Goal: Information Seeking & Learning: Check status

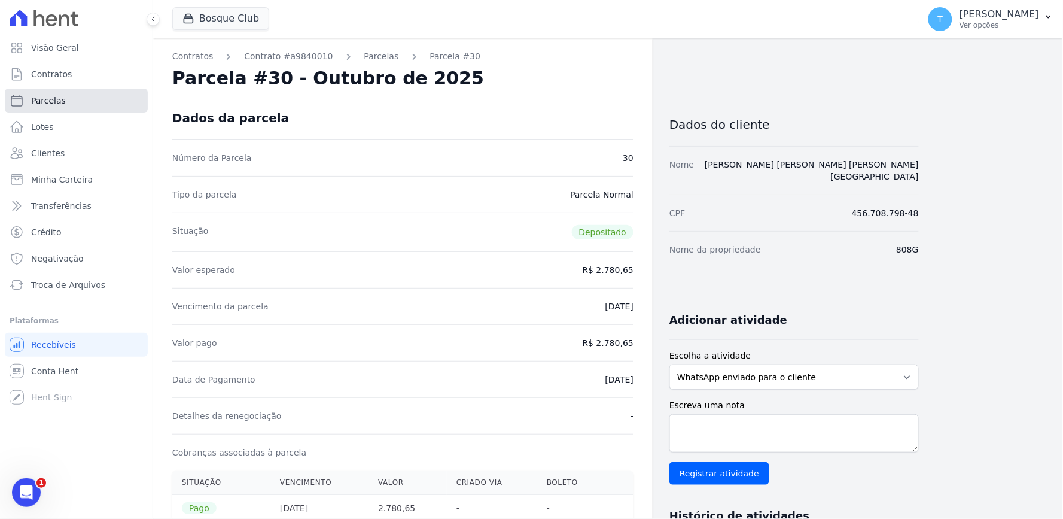
click at [93, 96] on link "Parcelas" at bounding box center [76, 101] width 143 height 24
select select
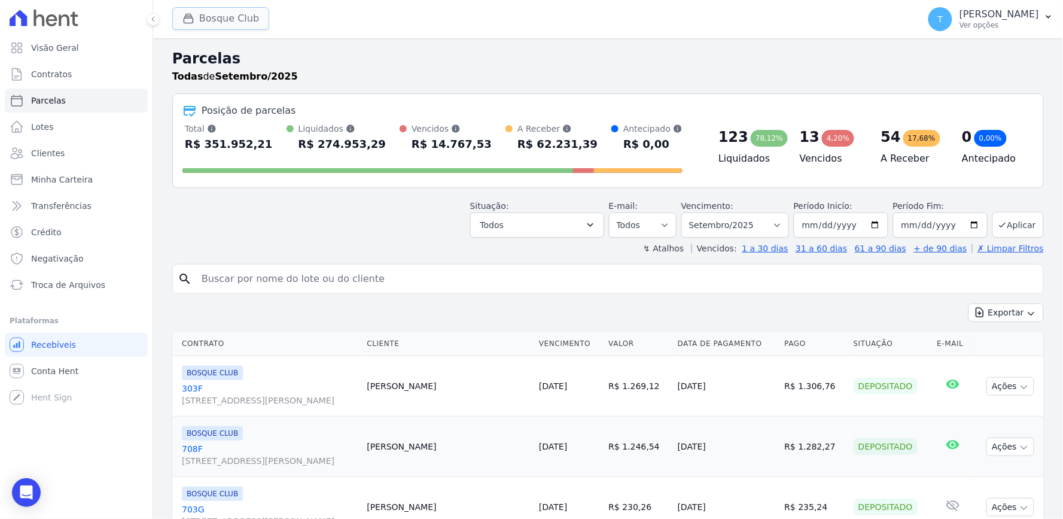
click at [225, 23] on button "Bosque Club" at bounding box center [220, 18] width 97 height 23
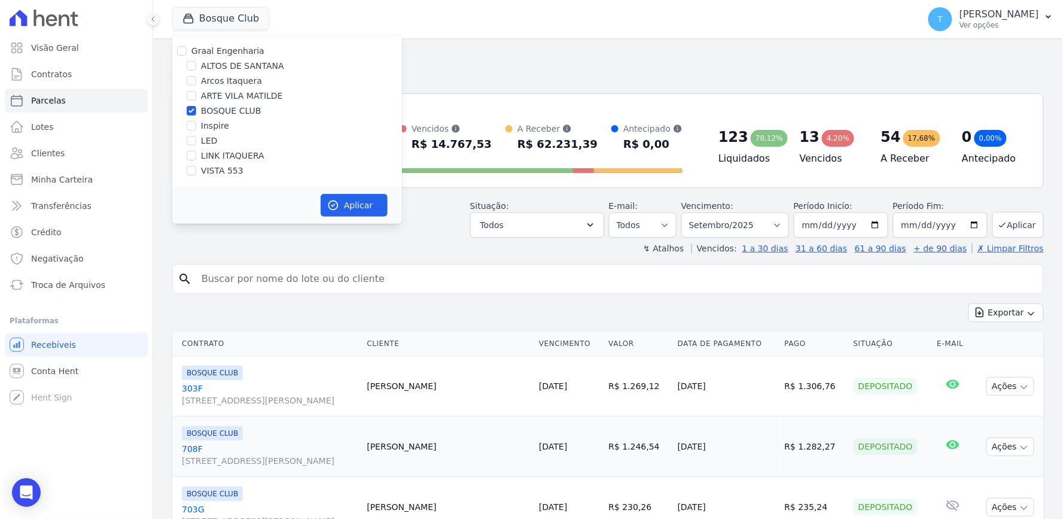
click at [226, 51] on label "Graal Engenharia" at bounding box center [227, 51] width 73 height 10
click at [187, 51] on input "Graal Engenharia" at bounding box center [182, 51] width 10 height 10
checkbox input "true"
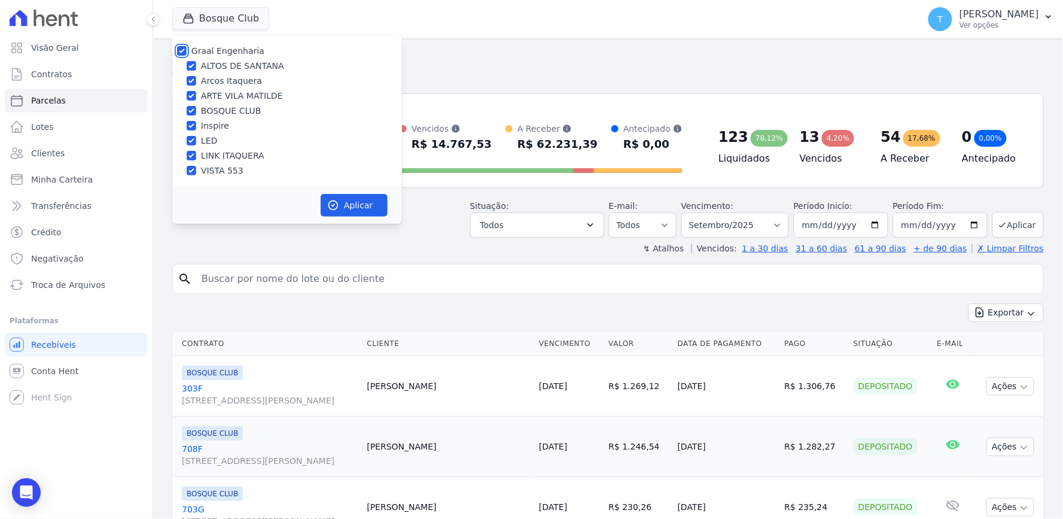
checkbox input "true"
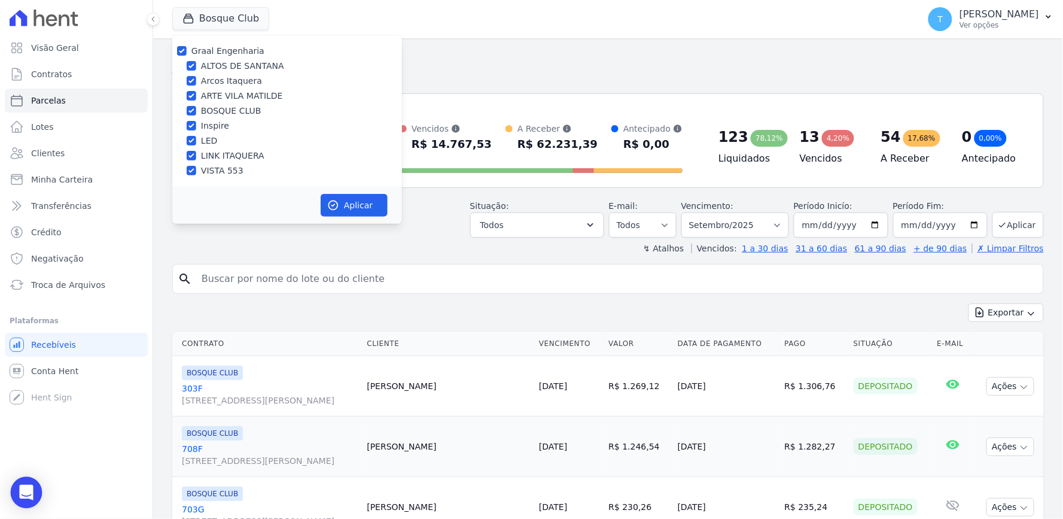
click at [19, 495] on icon "Open Intercom Messenger" at bounding box center [27, 493] width 16 height 16
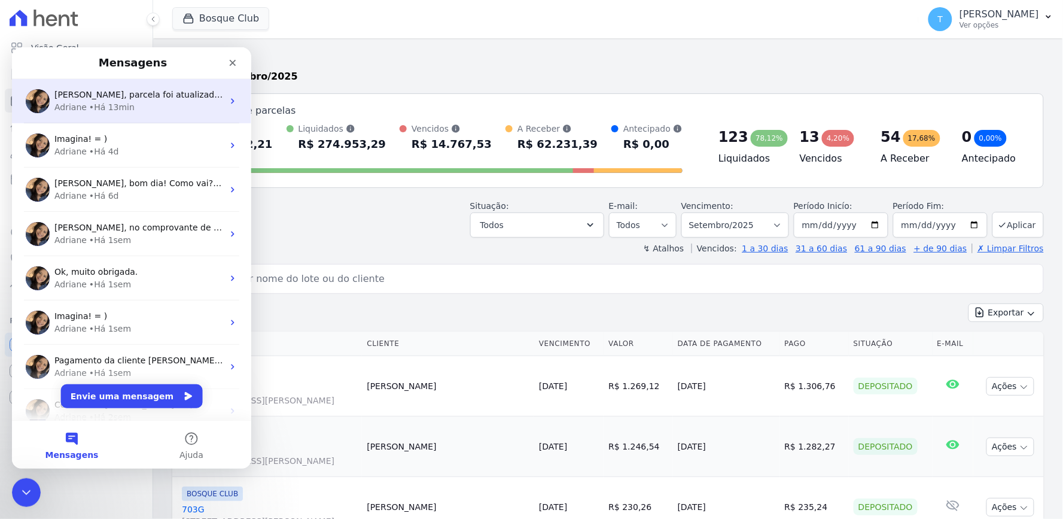
click at [186, 105] on div "Adriane • Há 13min" at bounding box center [138, 106] width 169 height 13
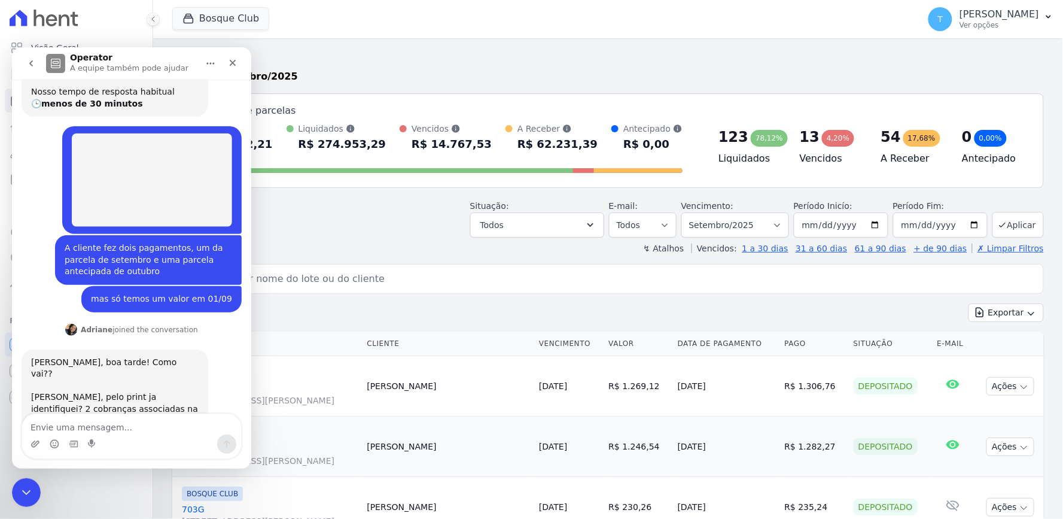
scroll to position [452, 0]
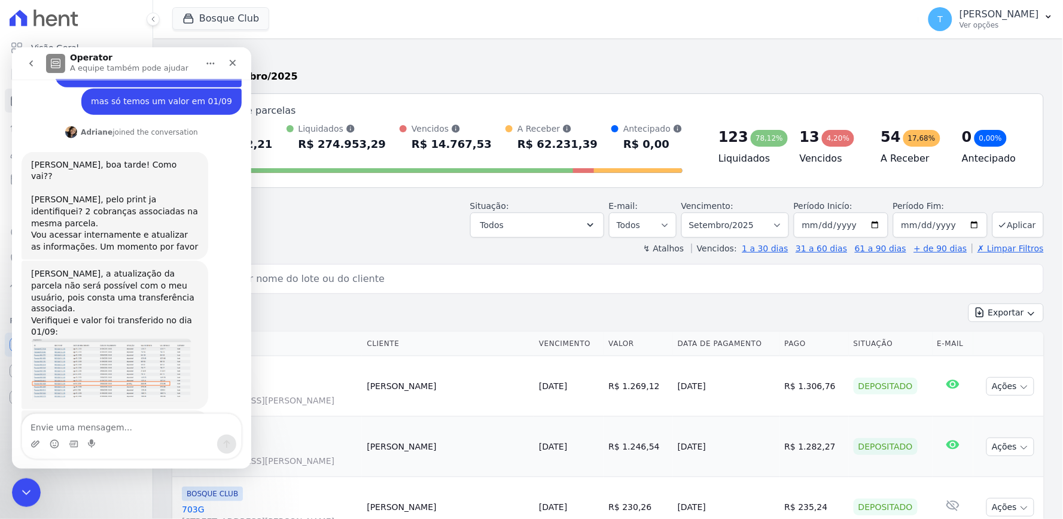
click at [392, 229] on div "Situação: Agendado Em Aberto Pago Processando Cancelado Vencido Transferindo De…" at bounding box center [608, 216] width 872 height 42
click at [15, 495] on div "Encerramento do Messenger da Intercom" at bounding box center [24, 490] width 29 height 29
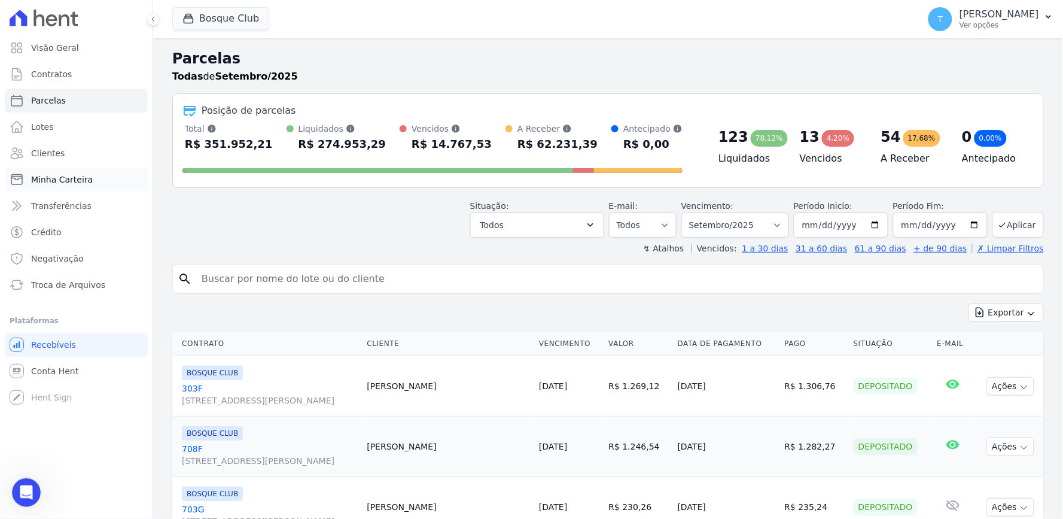
click at [73, 176] on span "Minha Carteira" at bounding box center [62, 179] width 62 height 12
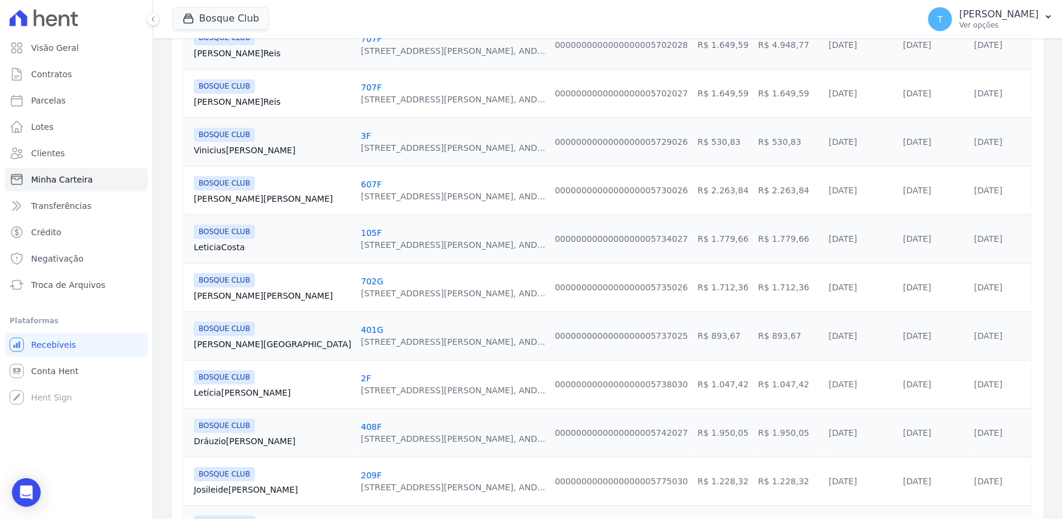
scroll to position [1086, 0]
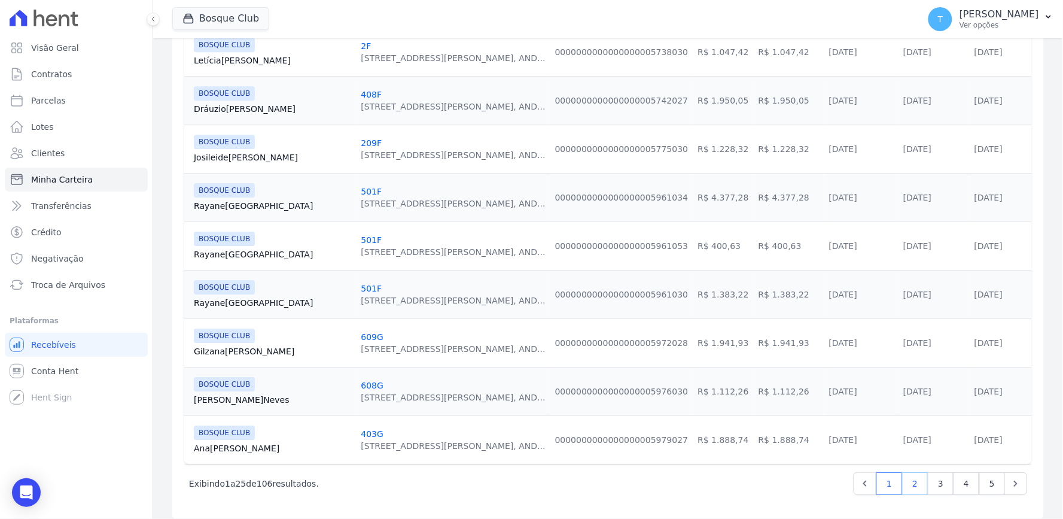
click at [906, 479] on link "2" at bounding box center [915, 483] width 26 height 23
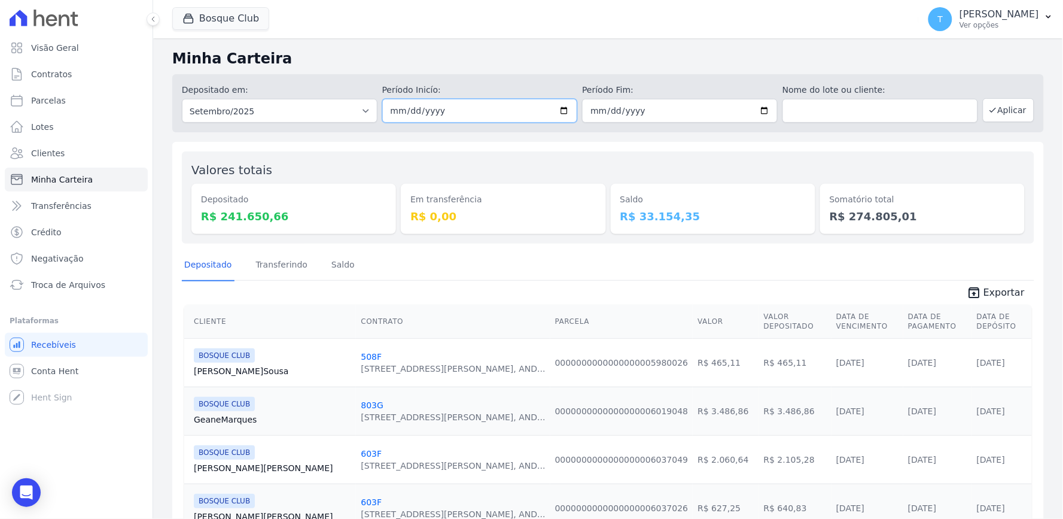
click at [561, 106] on input "[DATE]" at bounding box center [480, 111] width 196 height 24
type input "[DATE]"
click at [1007, 109] on button "Aplicar" at bounding box center [1008, 110] width 51 height 24
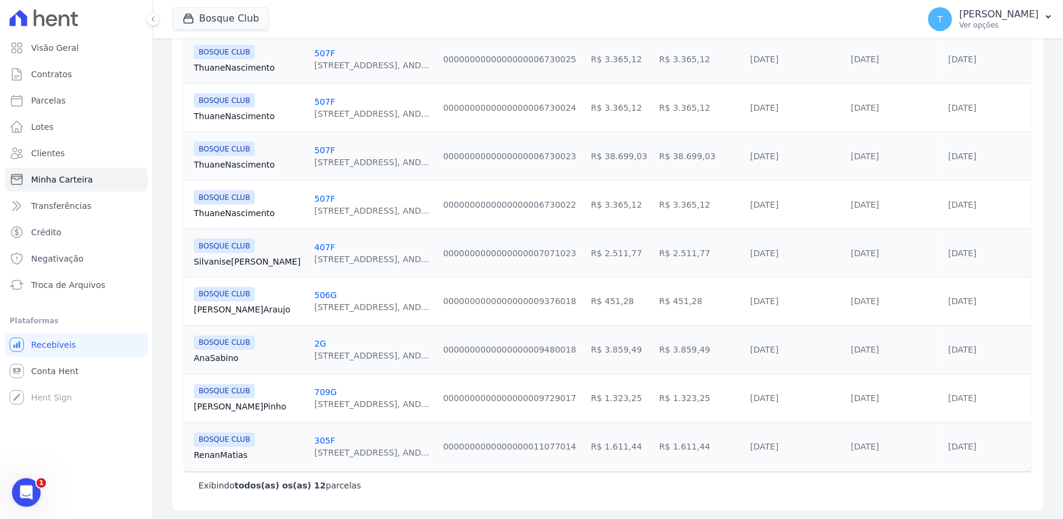
scroll to position [440, 0]
click at [18, 489] on icon "Abertura do Messenger da Intercom" at bounding box center [25, 491] width 20 height 20
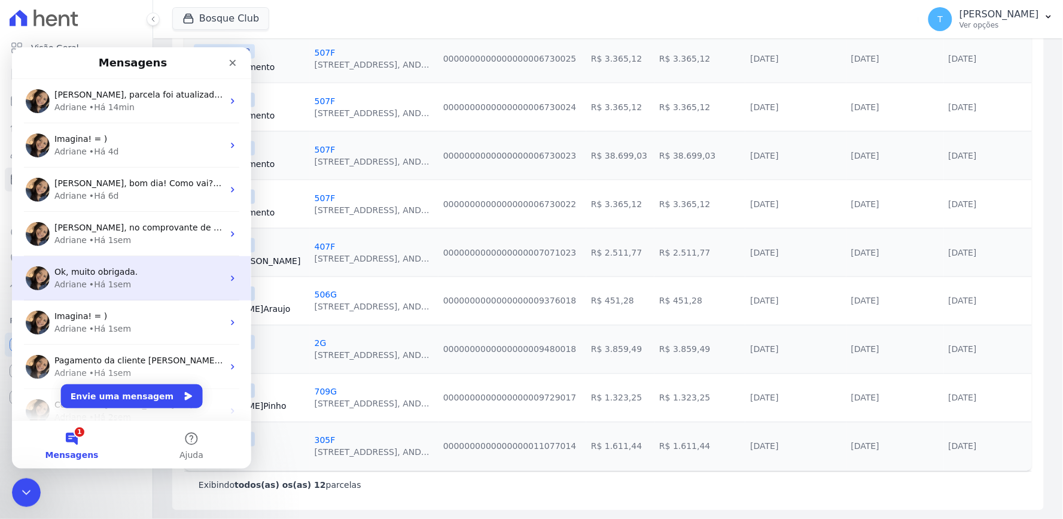
scroll to position [0, 0]
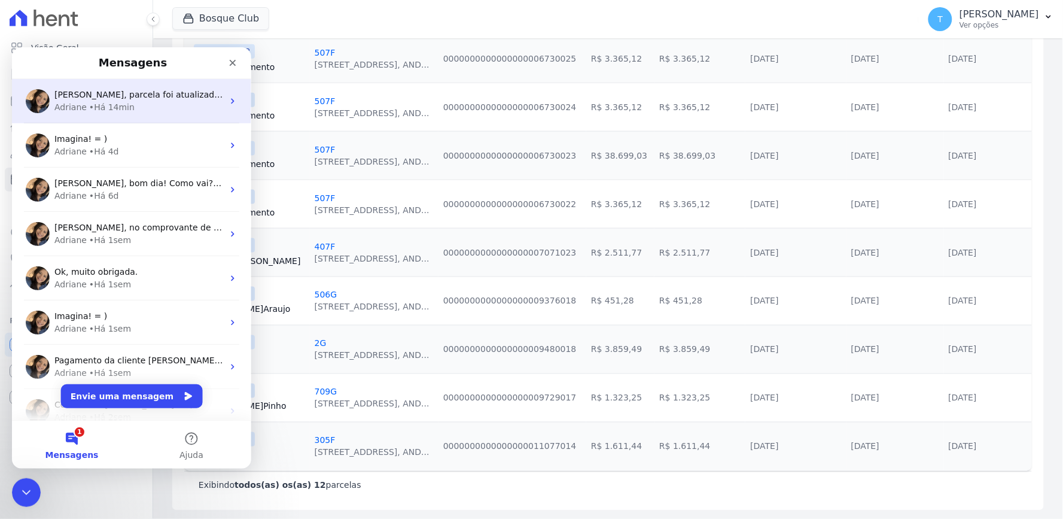
click at [129, 98] on span "[PERSON_NAME], parcela foi atualizada para Depsitada. ; )" at bounding box center [177, 94] width 246 height 10
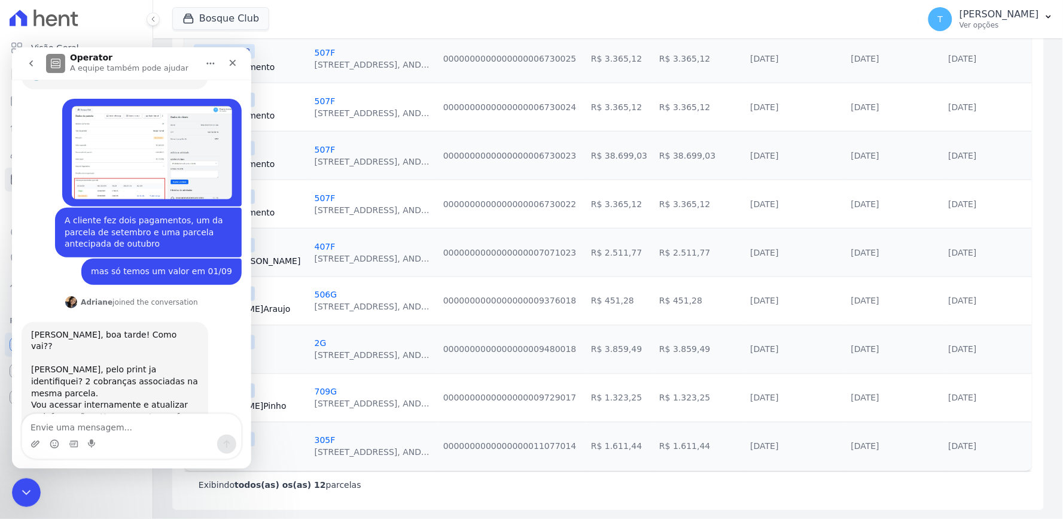
scroll to position [452, 0]
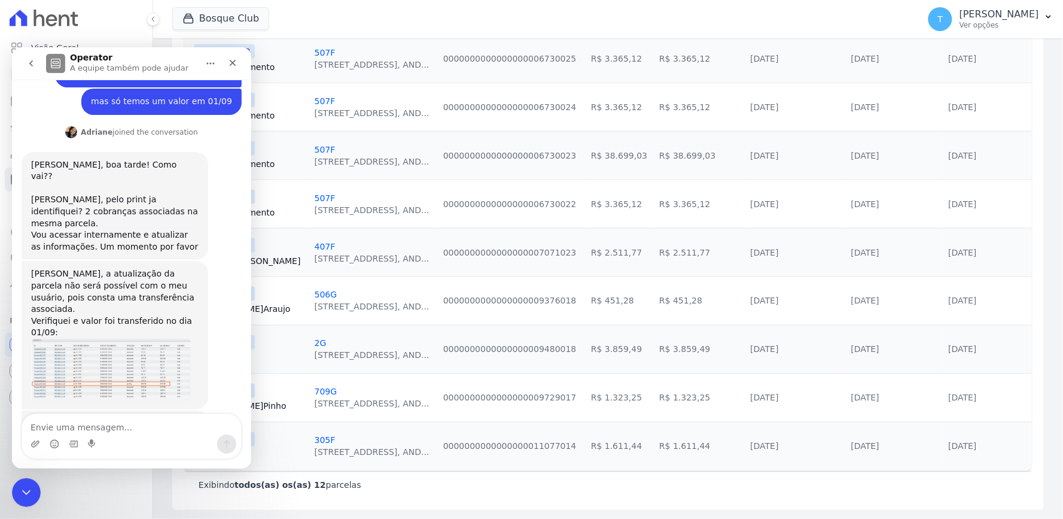
click at [139, 338] on img "Adriane diz…" at bounding box center [111, 369] width 160 height 63
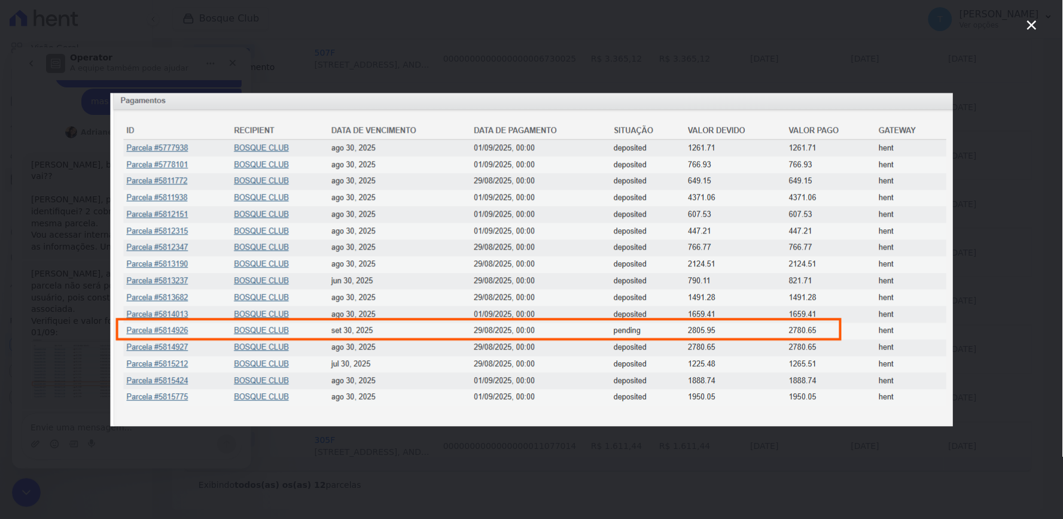
scroll to position [0, 0]
click at [756, 21] on div "Messenger da Intercom" at bounding box center [531, 259] width 1063 height 519
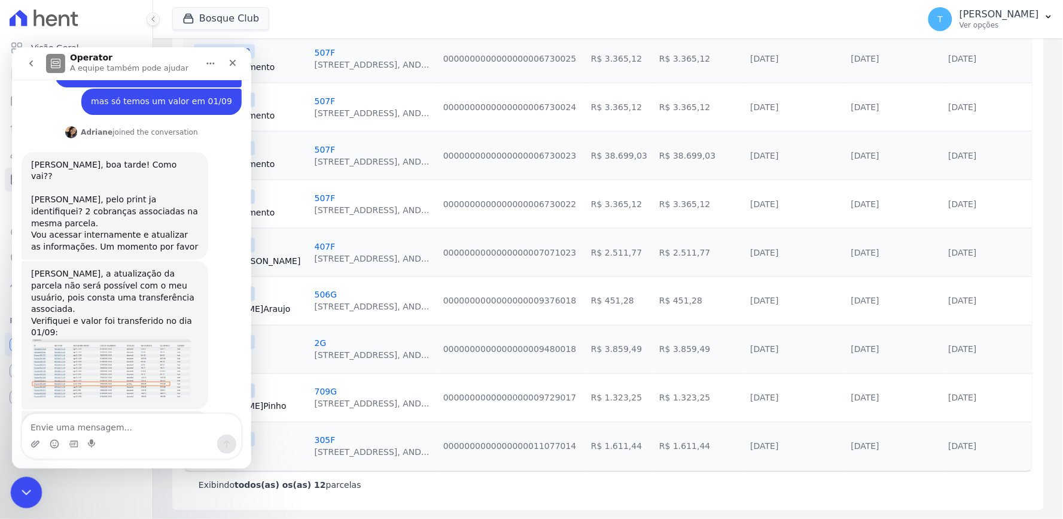
click at [29, 496] on icon "Encerramento do Messenger da Intercom" at bounding box center [24, 490] width 14 height 14
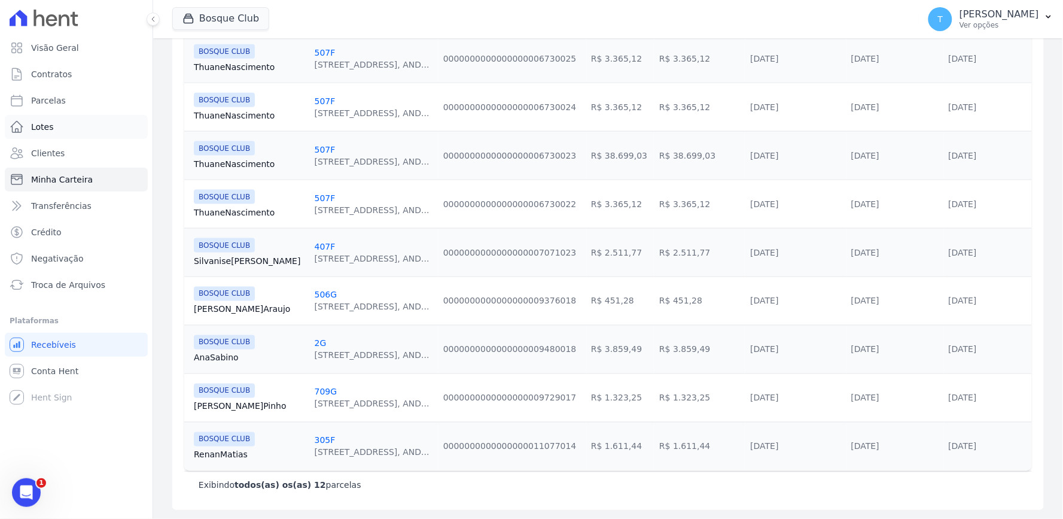
scroll to position [452, 0]
click at [88, 100] on link "Parcelas" at bounding box center [76, 101] width 143 height 24
select select
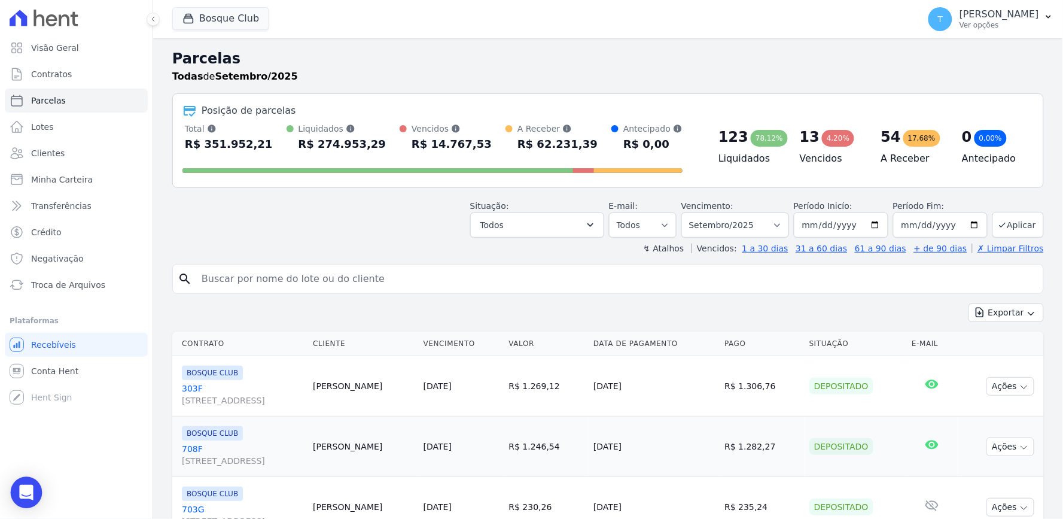
click at [28, 498] on icon "Open Intercom Messenger" at bounding box center [27, 493] width 16 height 16
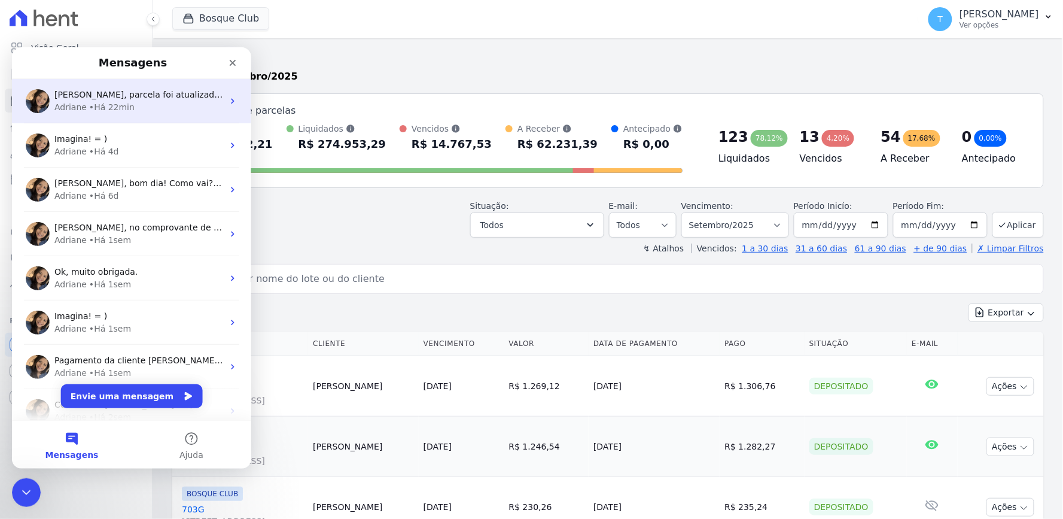
click at [123, 100] on div "• Há 22min" at bounding box center [111, 106] width 45 height 13
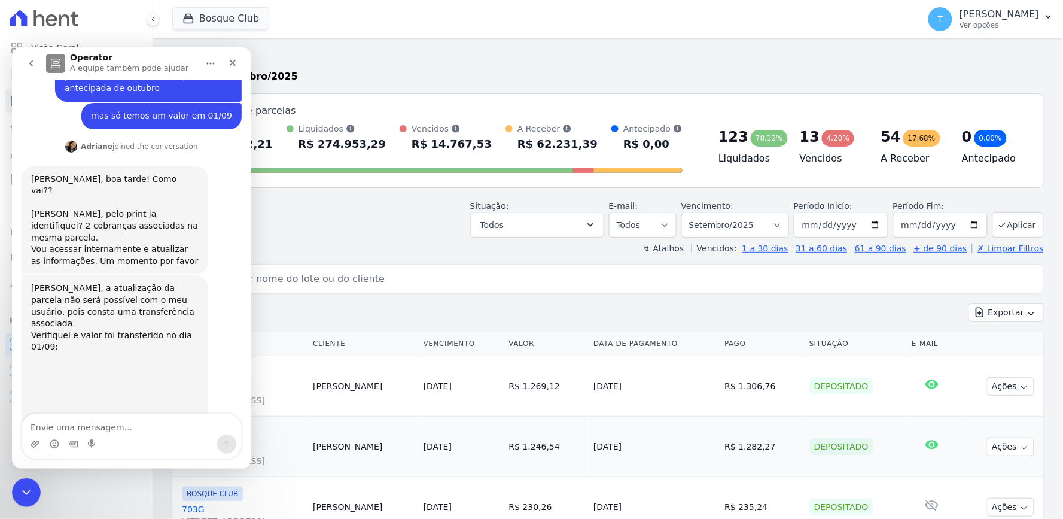
scroll to position [452, 0]
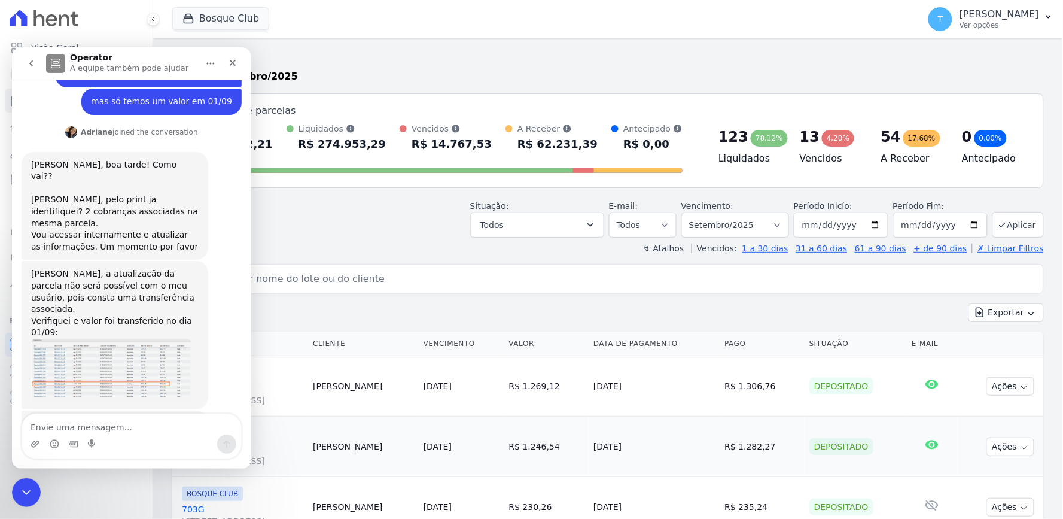
click at [335, 235] on div "Situação: Agendado Em Aberto Pago Processando Cancelado Vencido Transferindo De…" at bounding box center [608, 216] width 872 height 42
click at [334, 235] on div "Situação: Agendado Em Aberto Pago Processando Cancelado Vencido Transferindo De…" at bounding box center [608, 216] width 872 height 42
click at [26, 493] on icon "Encerramento do Messenger da Intercom" at bounding box center [24, 490] width 14 height 14
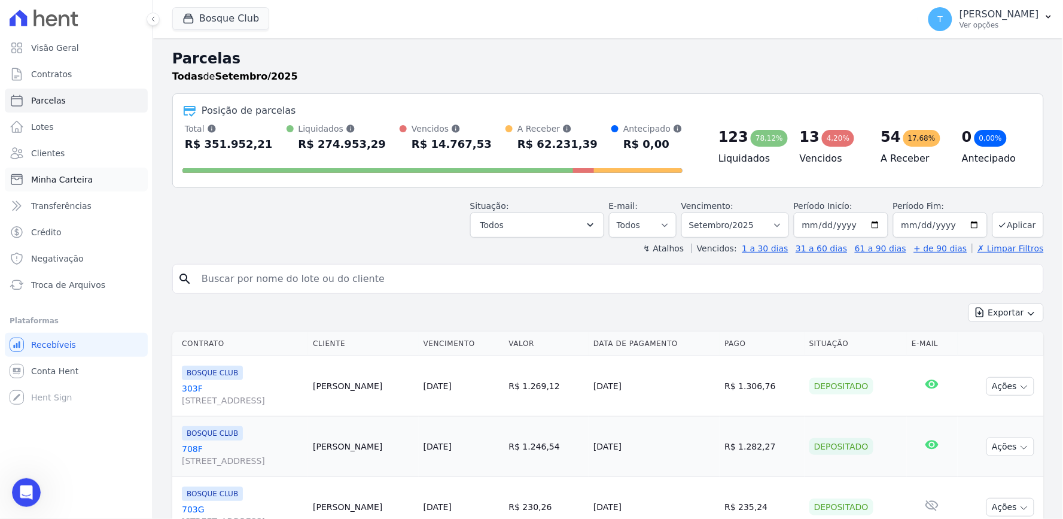
click at [66, 178] on span "Minha Carteira" at bounding box center [62, 179] width 62 height 12
click at [68, 177] on span "Minha Carteira" at bounding box center [62, 179] width 62 height 12
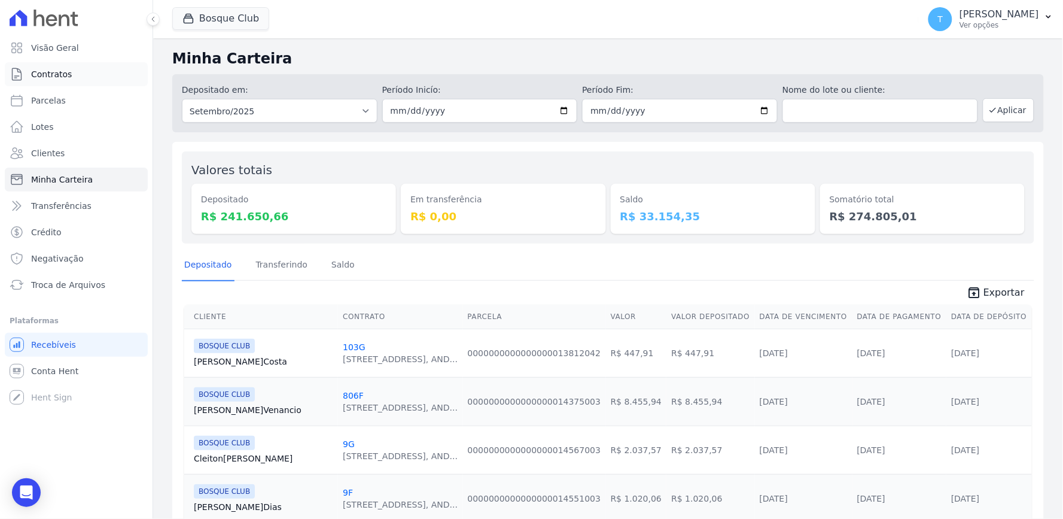
click at [72, 76] on link "Contratos" at bounding box center [76, 74] width 143 height 24
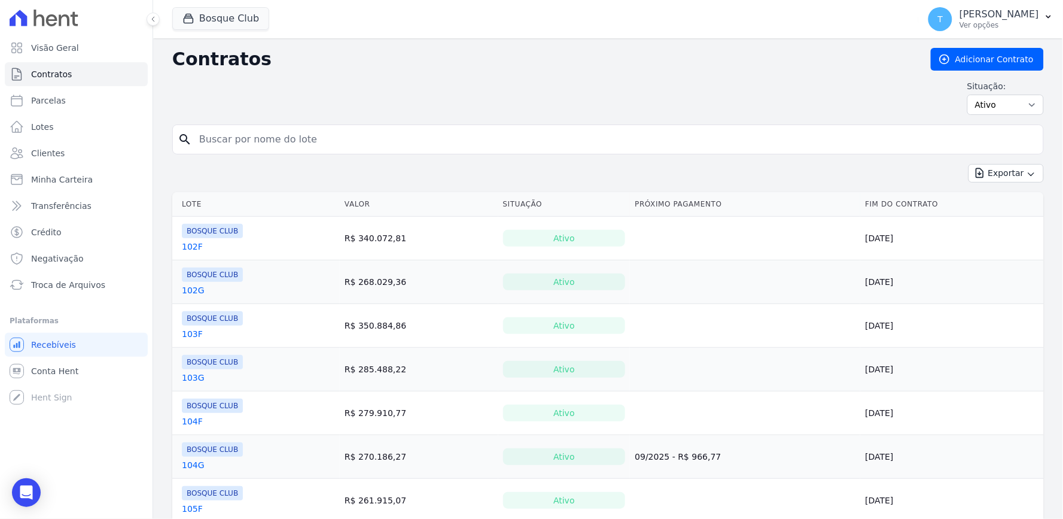
click at [267, 141] on input "search" at bounding box center [615, 139] width 846 height 24
type input "stella"
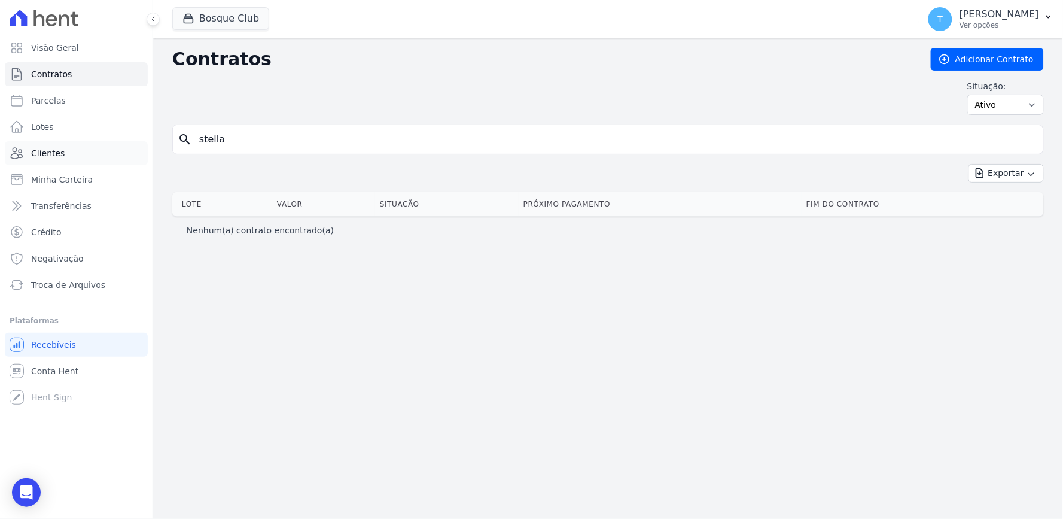
click at [50, 157] on span "Clientes" at bounding box center [47, 153] width 33 height 12
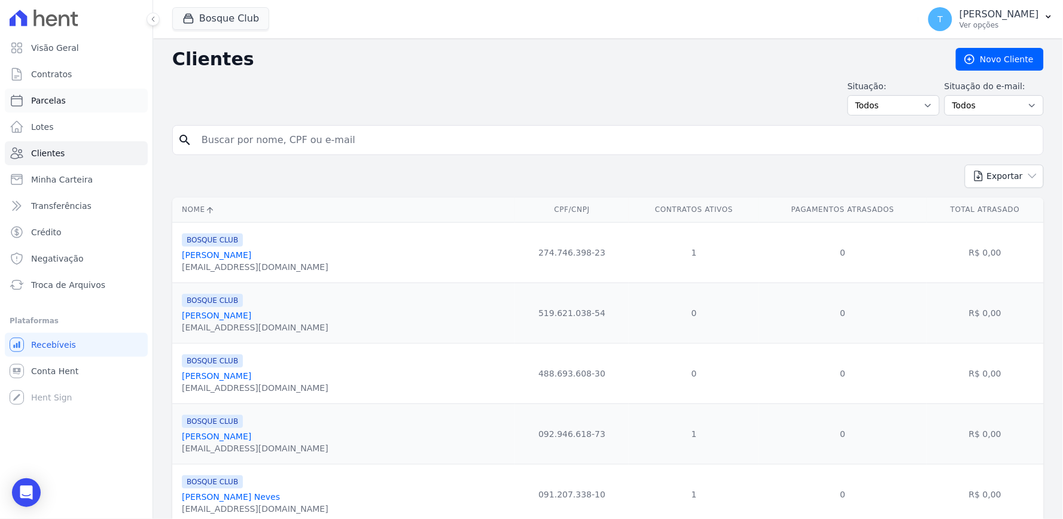
click at [57, 98] on span "Parcelas" at bounding box center [48, 101] width 35 height 12
select select
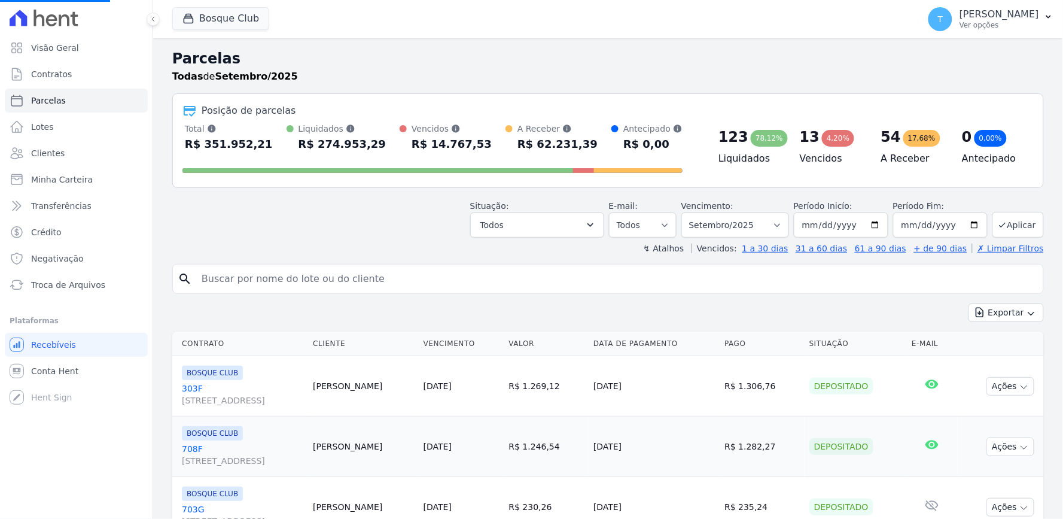
click at [282, 276] on input "search" at bounding box center [616, 279] width 844 height 24
select select
click at [282, 276] on input "search" at bounding box center [616, 279] width 844 height 24
type input "stella"
select select
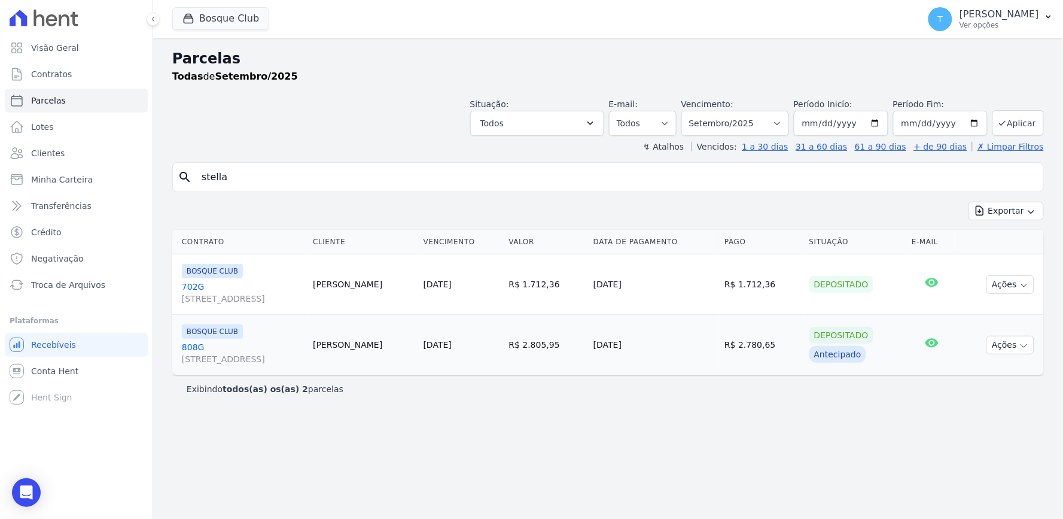
click at [434, 226] on div "Contrato Cliente Vencimento [GEOGRAPHIC_DATA] Data de Pagamento Pago Situação E…" at bounding box center [608, 302] width 910 height 155
click at [279, 361] on span "[STREET_ADDRESS]" at bounding box center [242, 359] width 121 height 12
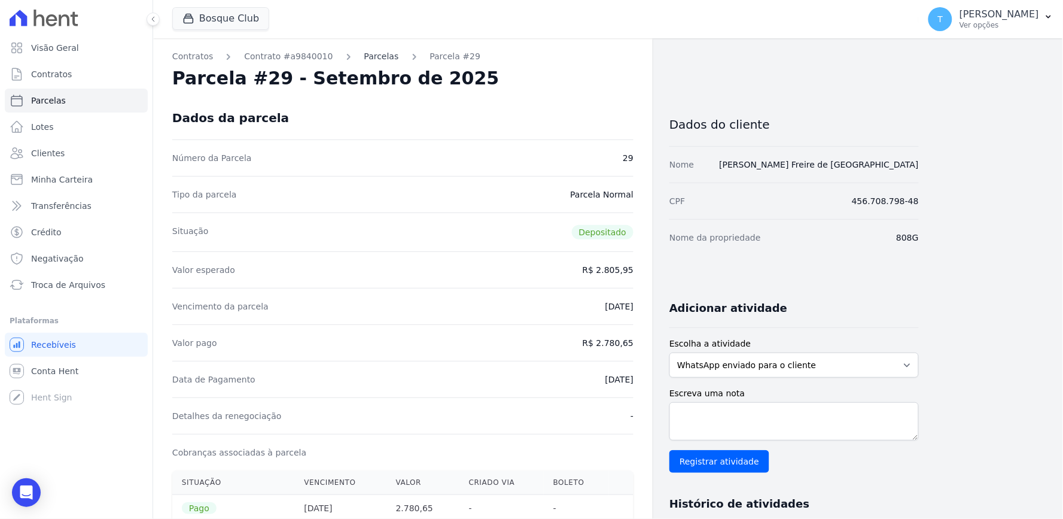
click at [373, 57] on link "Parcelas" at bounding box center [381, 56] width 35 height 13
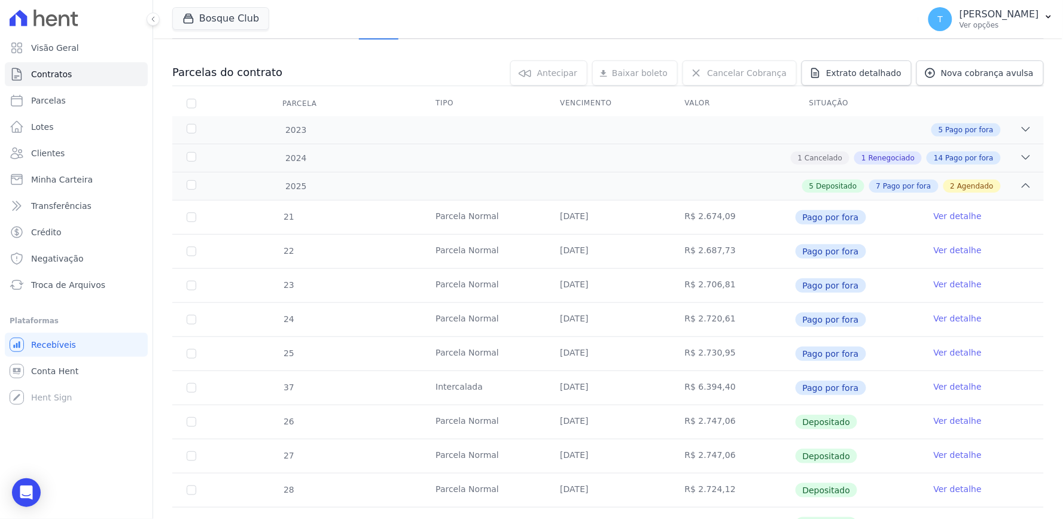
scroll to position [331, 0]
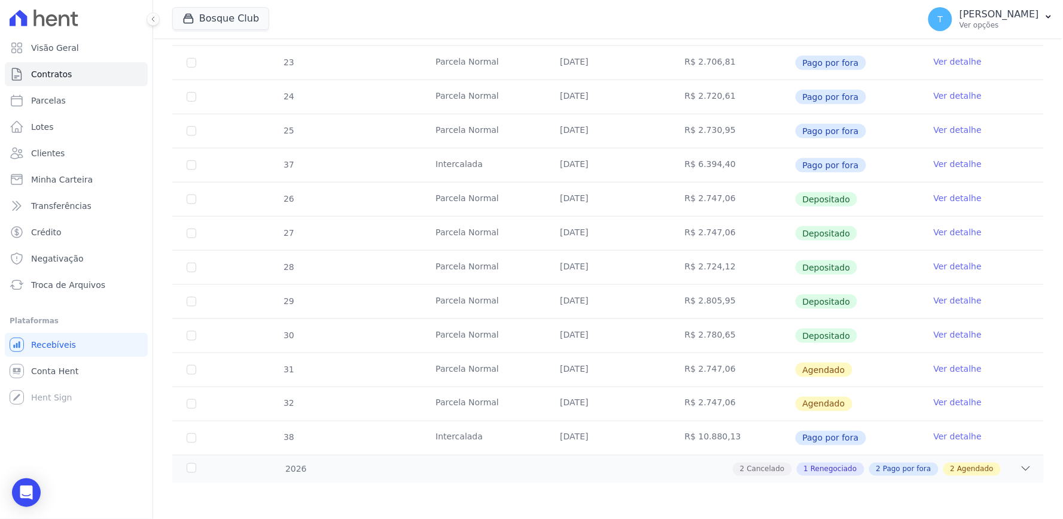
click at [952, 305] on link "Ver detalhe" at bounding box center [958, 300] width 48 height 12
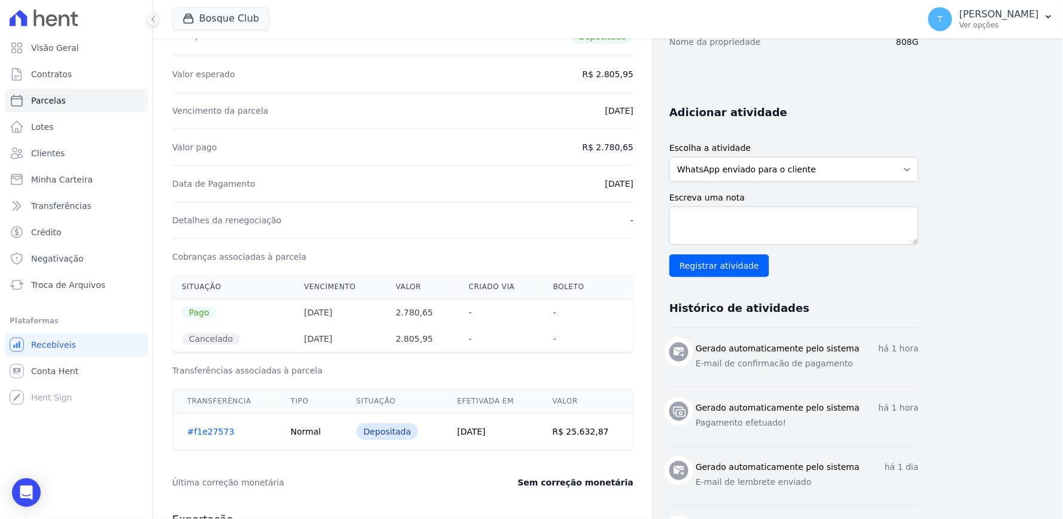
scroll to position [199, 0]
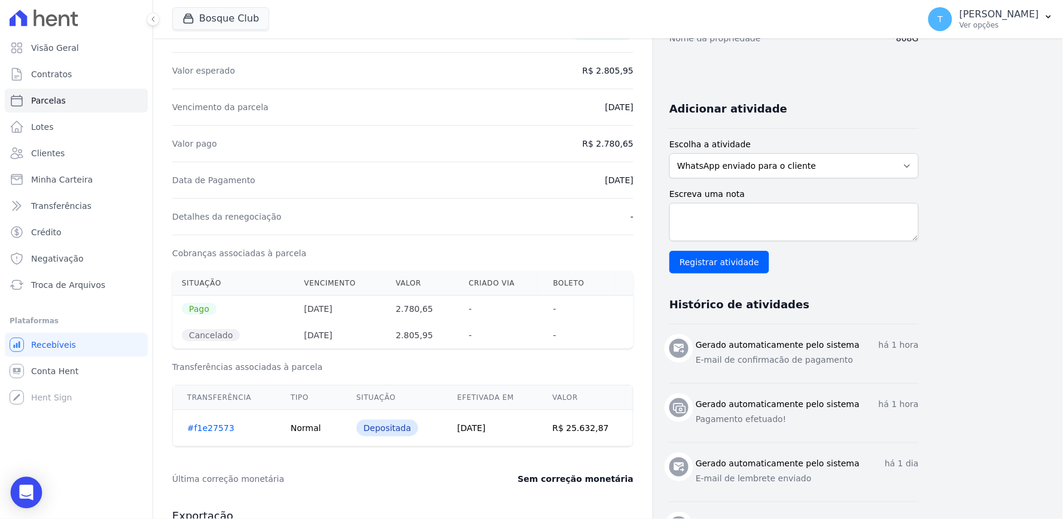
click at [24, 489] on icon "Open Intercom Messenger" at bounding box center [26, 493] width 14 height 16
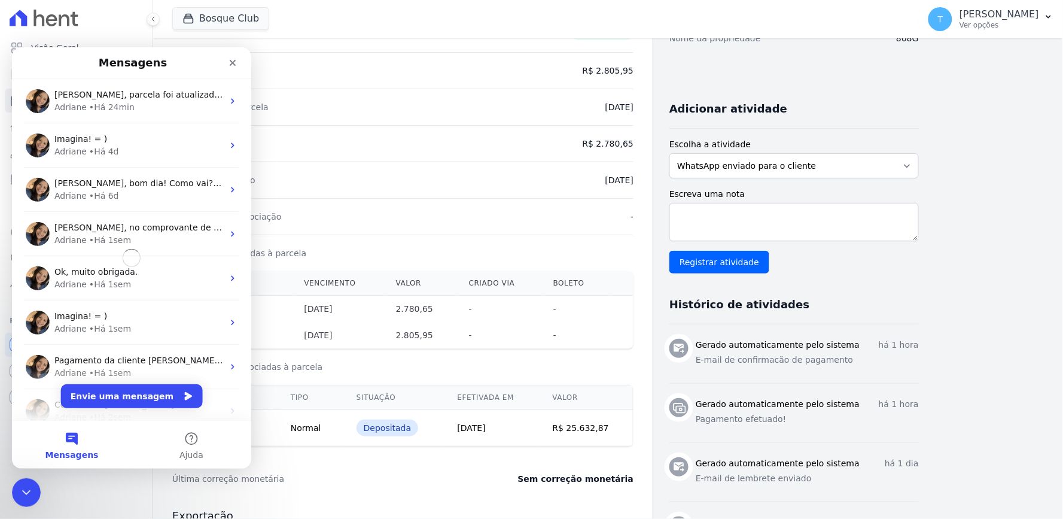
scroll to position [0, 0]
click at [395, 233] on div "Detalhes da renegociação -" at bounding box center [402, 216] width 461 height 36
click at [27, 492] on icon "Encerramento do Messenger da Intercom" at bounding box center [24, 490] width 14 height 14
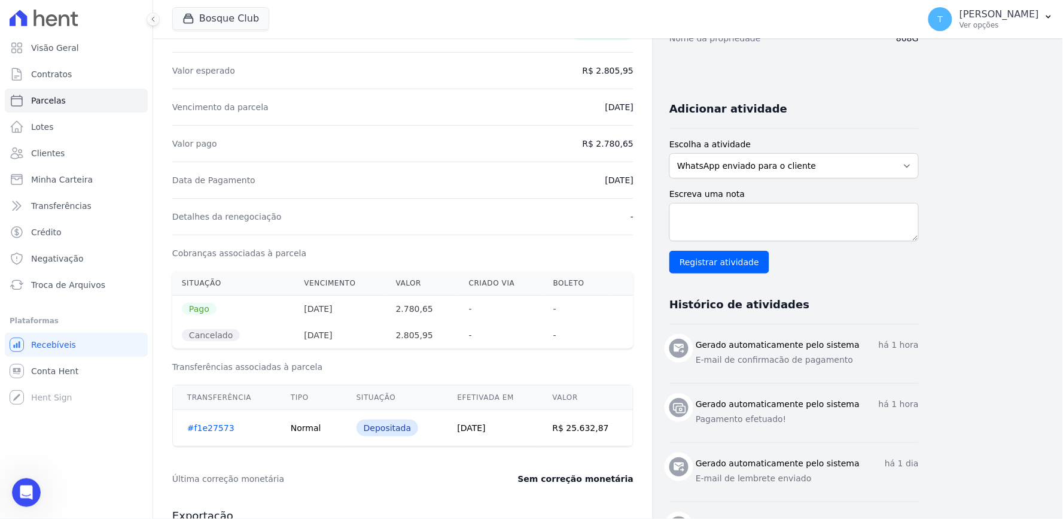
click at [419, 343] on th "2.805,95" at bounding box center [422, 335] width 73 height 26
click at [330, 337] on th "[DATE]" at bounding box center [340, 335] width 92 height 26
drag, startPoint x: 401, startPoint y: 338, endPoint x: 416, endPoint y: 337, distance: 15.6
click at [416, 337] on th "2.805,95" at bounding box center [422, 335] width 73 height 26
drag, startPoint x: 317, startPoint y: 313, endPoint x: 428, endPoint y: 301, distance: 111.3
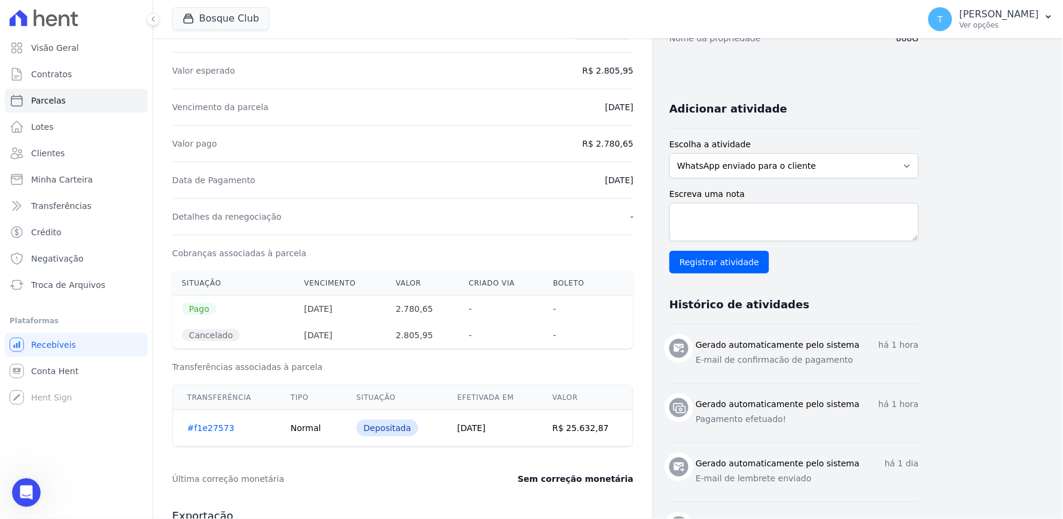
click at [428, 301] on tr "Pago [DATE] 2.780,65 - -" at bounding box center [402, 308] width 461 height 27
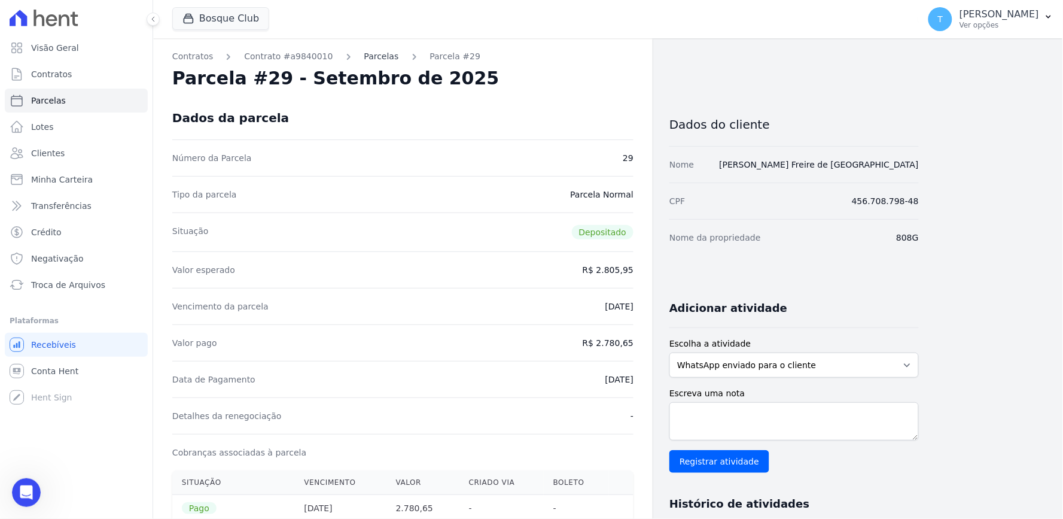
click at [364, 62] on link "Parcelas" at bounding box center [381, 56] width 35 height 13
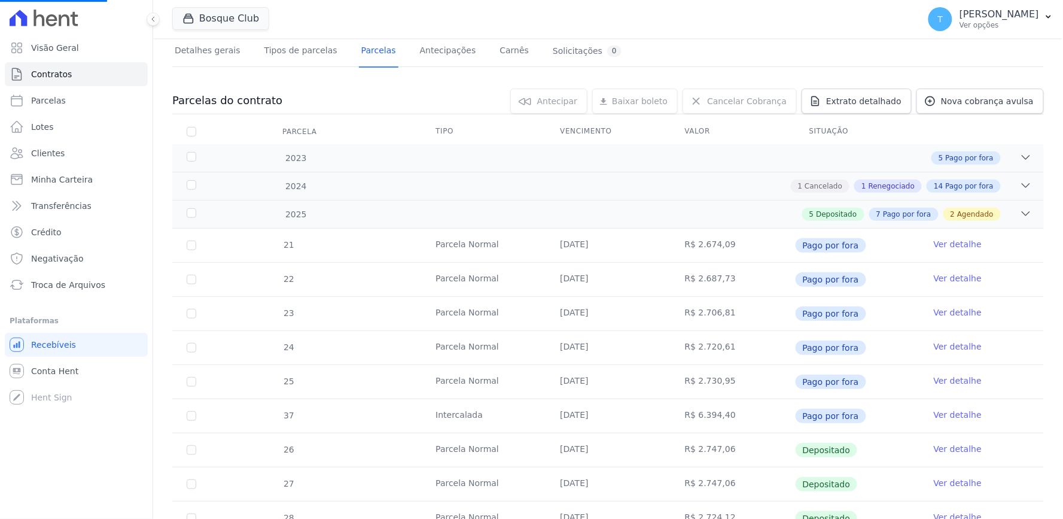
scroll to position [199, 0]
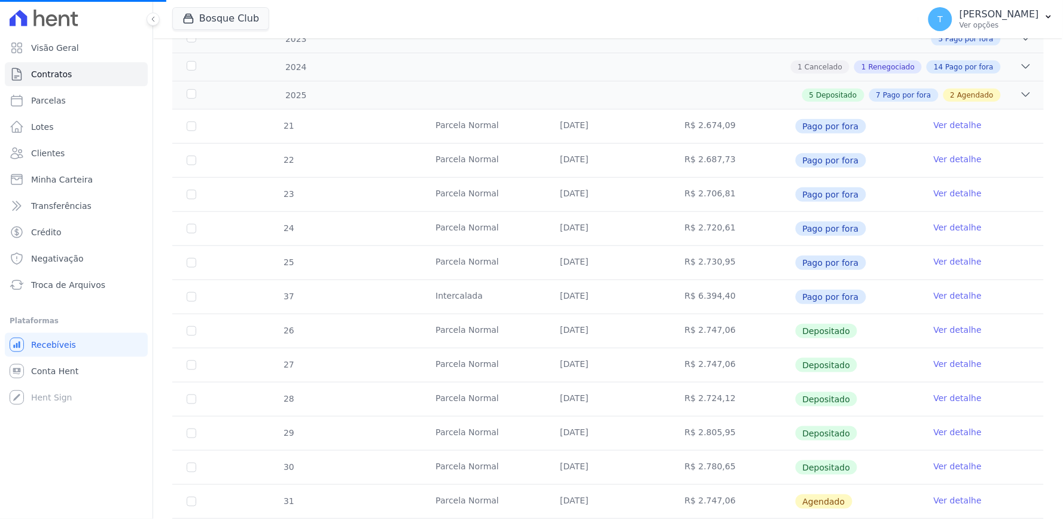
click at [953, 437] on link "Ver detalhe" at bounding box center [958, 432] width 48 height 12
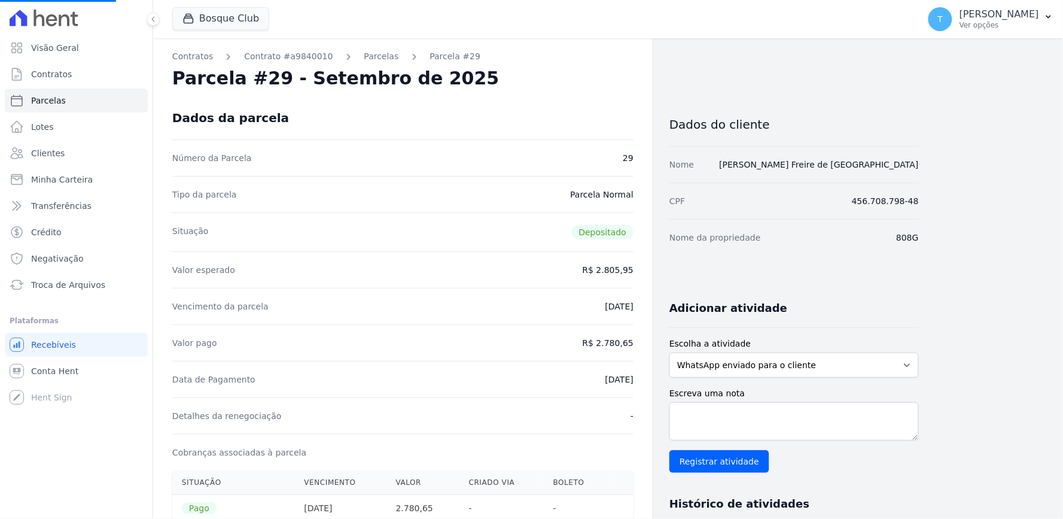
scroll to position [133, 0]
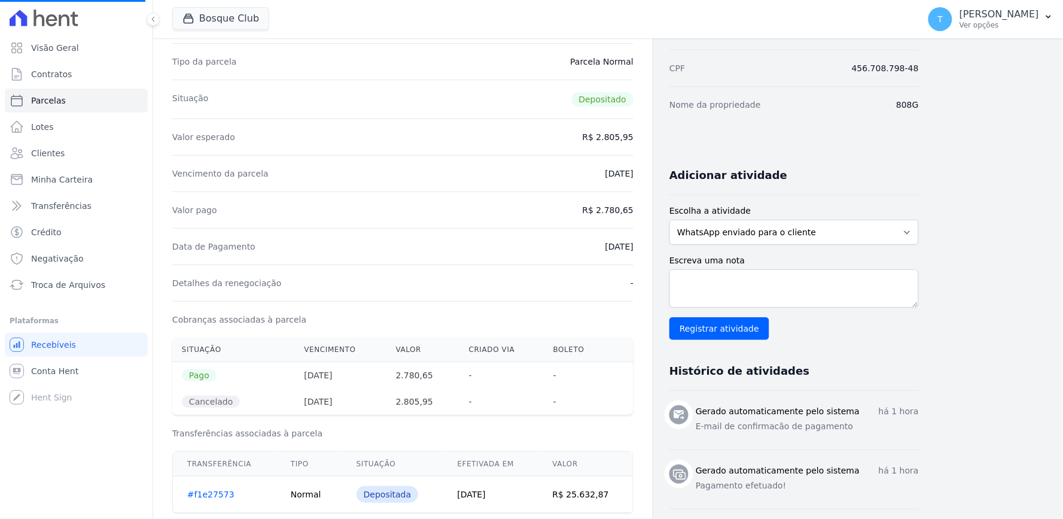
drag, startPoint x: 309, startPoint y: 374, endPoint x: 427, endPoint y: 386, distance: 119.0
click at [427, 386] on tr "Pago [DATE] 2.780,65 - -" at bounding box center [402, 375] width 461 height 27
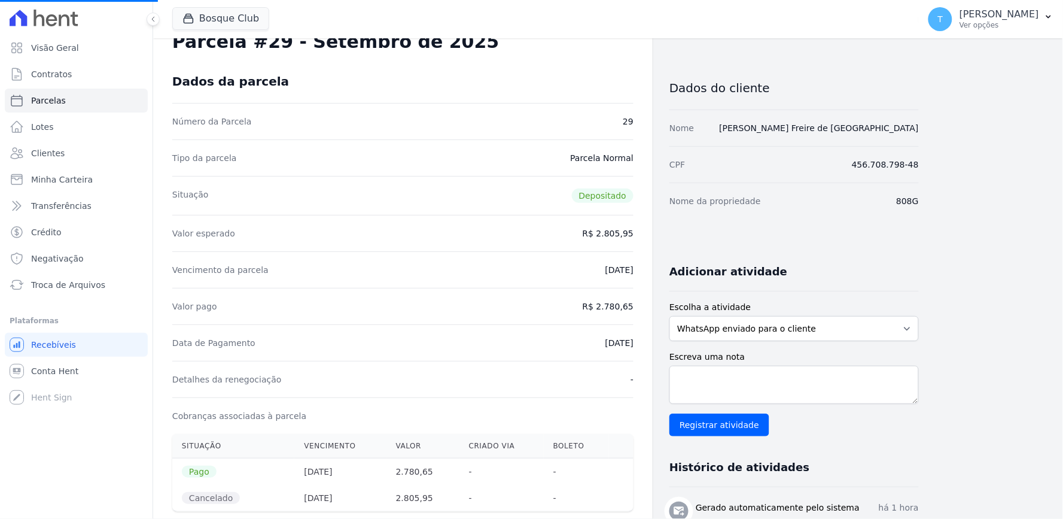
scroll to position [0, 0]
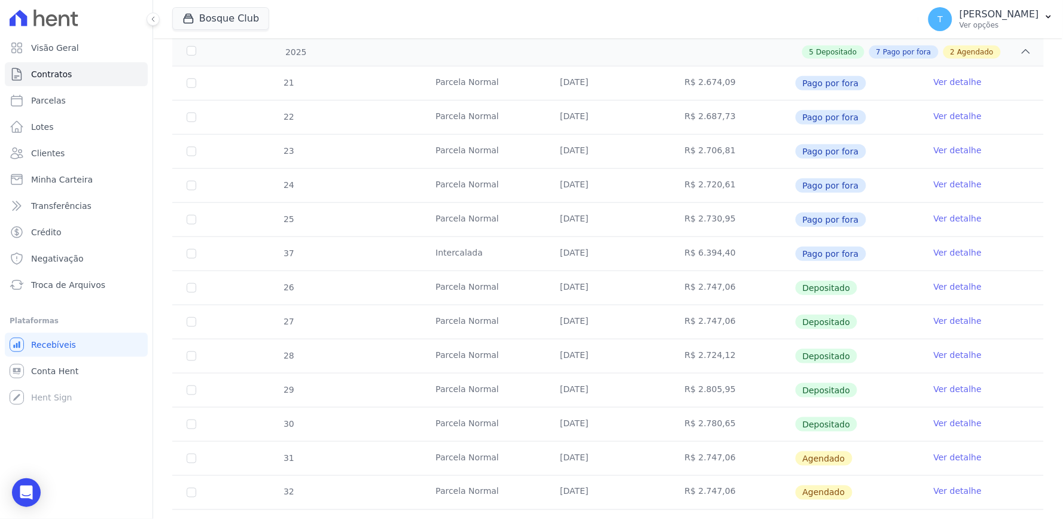
scroll to position [266, 0]
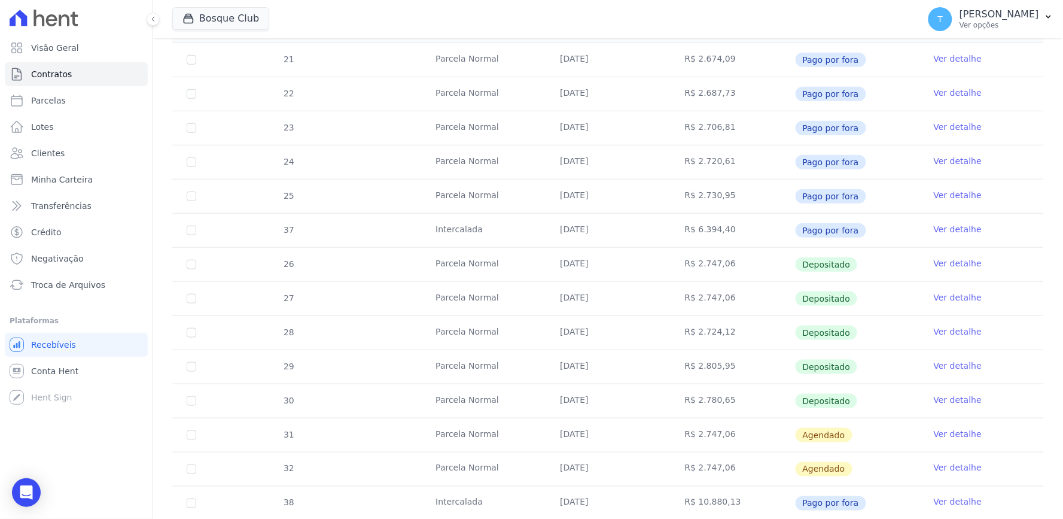
click at [958, 329] on link "Ver detalhe" at bounding box center [958, 331] width 48 height 12
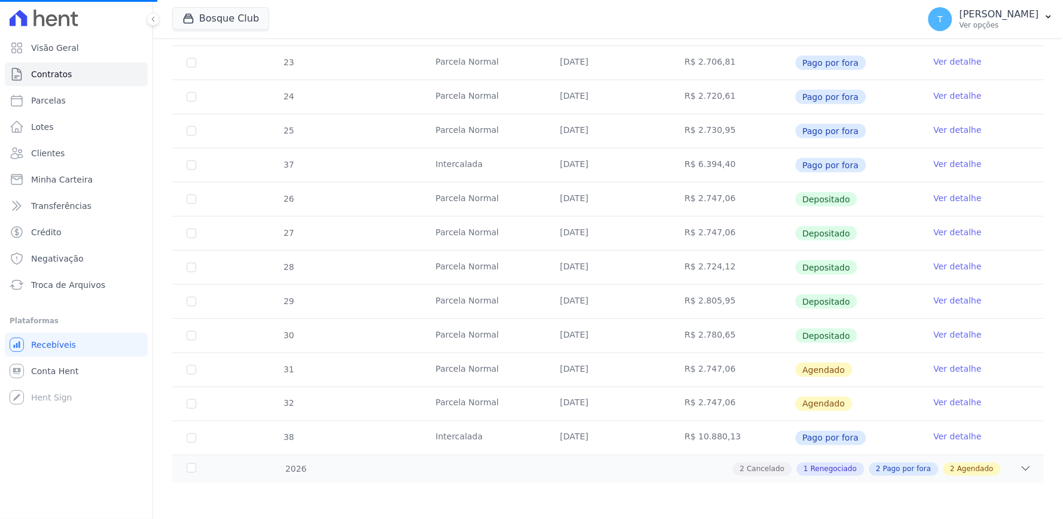
click at [934, 267] on link "Ver detalhe" at bounding box center [958, 266] width 48 height 12
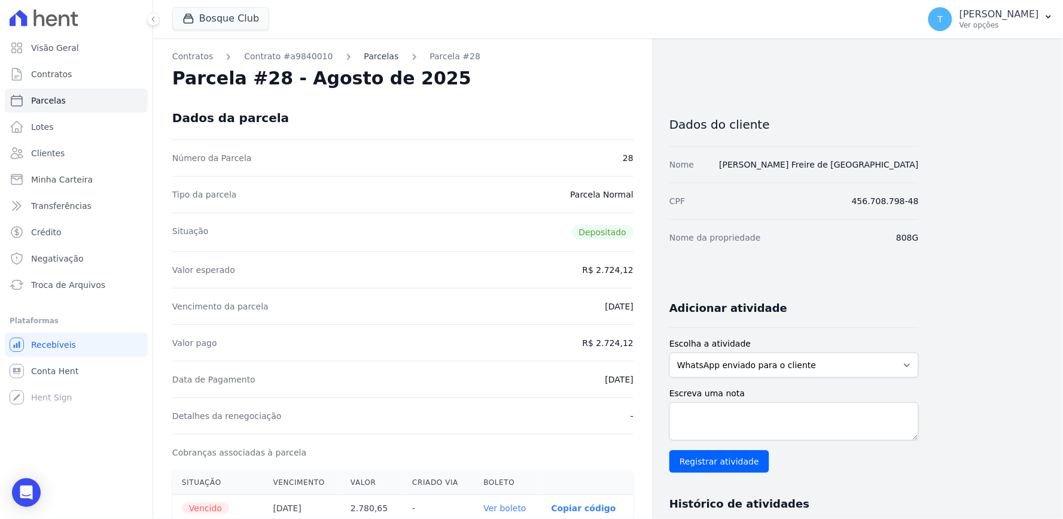
click at [371, 54] on link "Parcelas" at bounding box center [381, 56] width 35 height 13
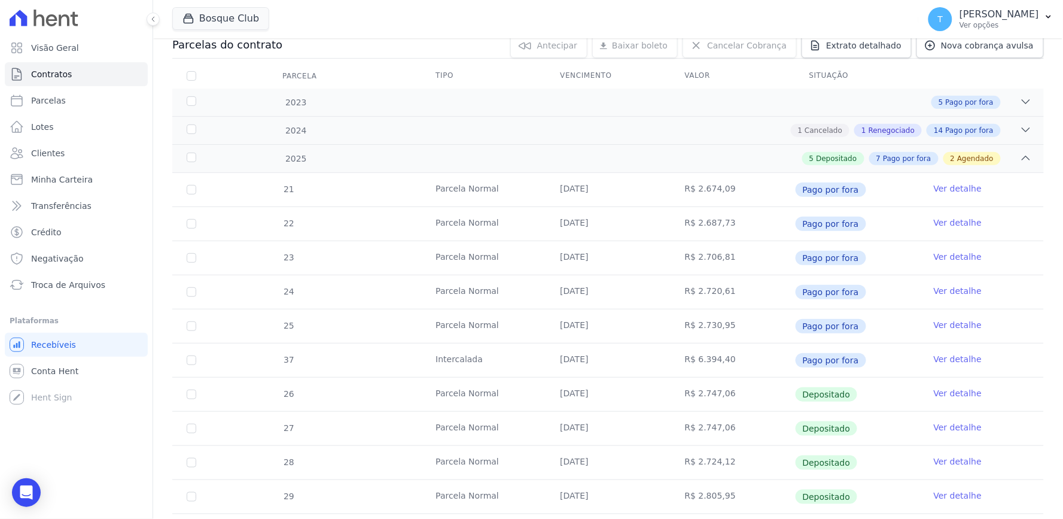
scroll to position [266, 0]
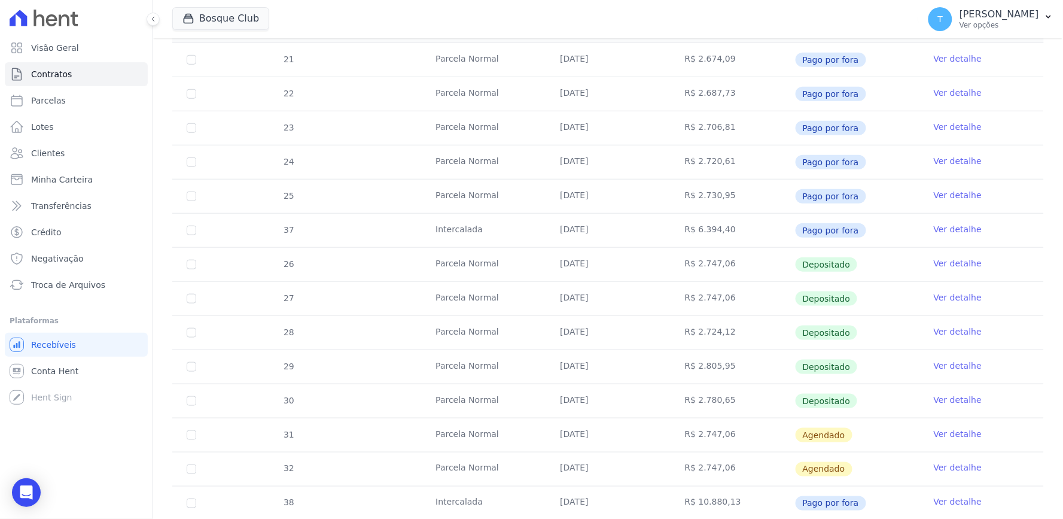
click at [942, 395] on link "Ver detalhe" at bounding box center [958, 400] width 48 height 12
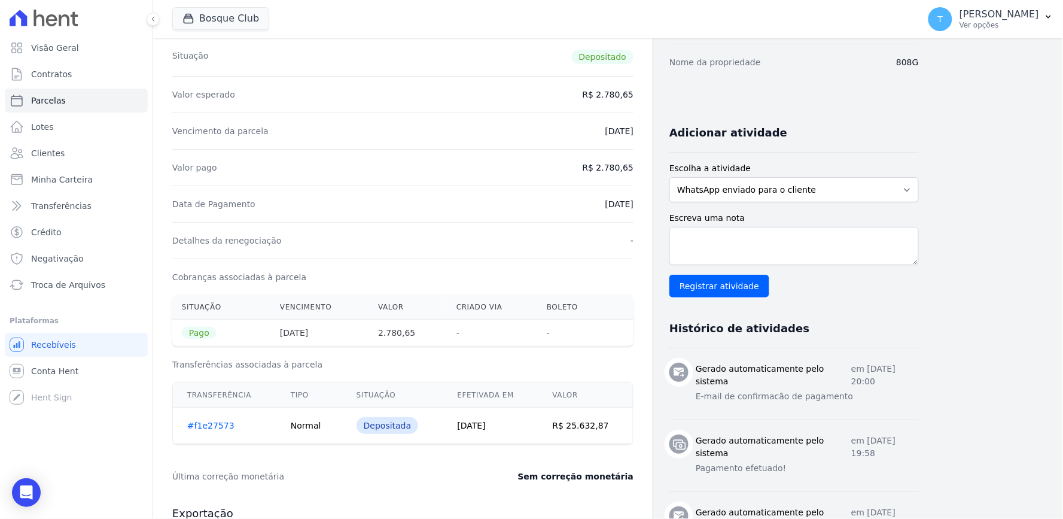
scroll to position [266, 0]
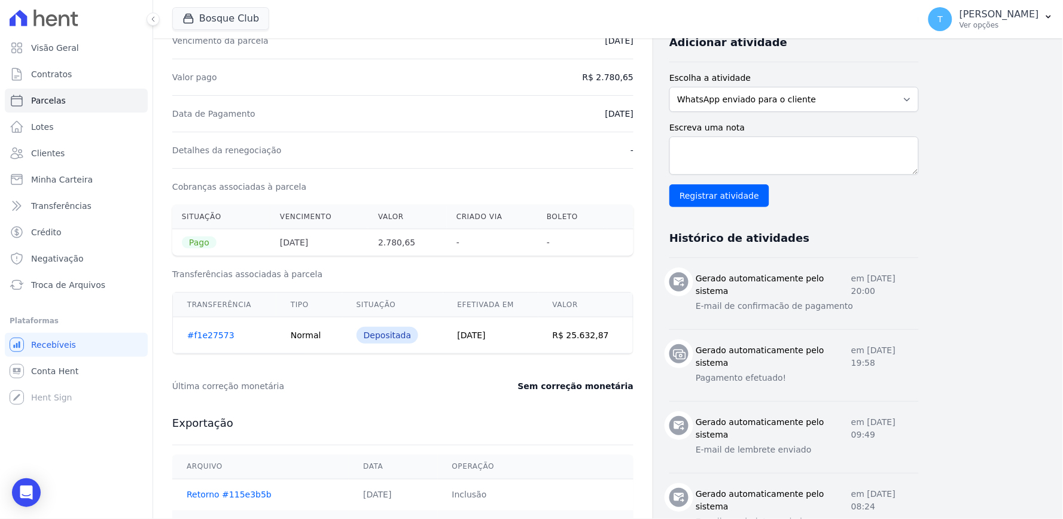
drag, startPoint x: 858, startPoint y: 295, endPoint x: 814, endPoint y: 281, distance: 45.8
click at [814, 281] on div "Gerado automaticamente pelo sistema em [DATE] 20:00" at bounding box center [807, 284] width 223 height 25
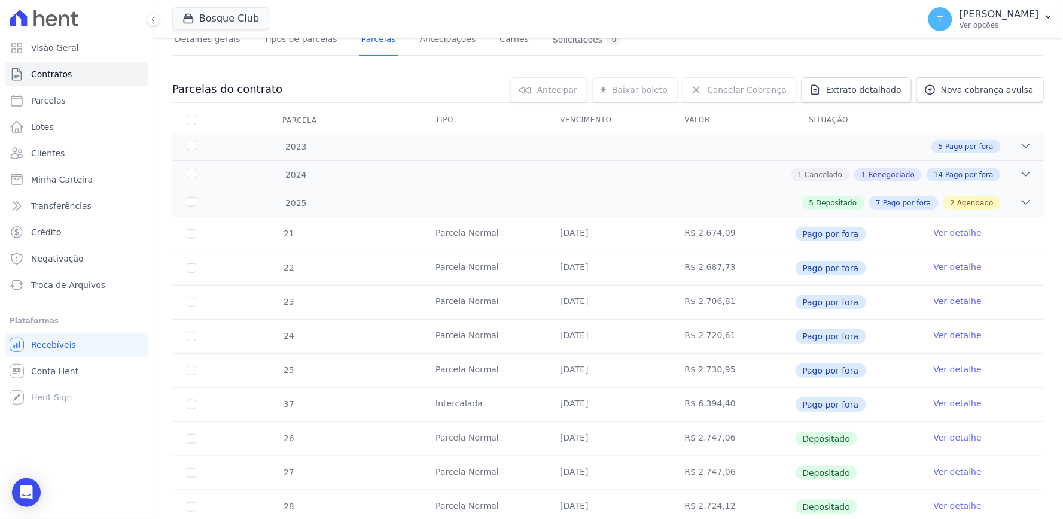
scroll to position [331, 0]
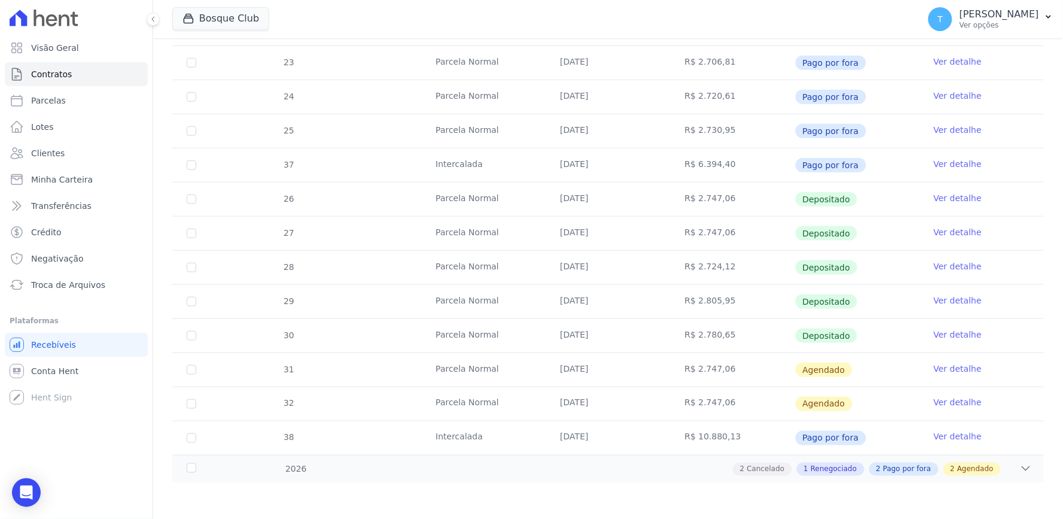
click at [953, 295] on link "Ver detalhe" at bounding box center [958, 300] width 48 height 12
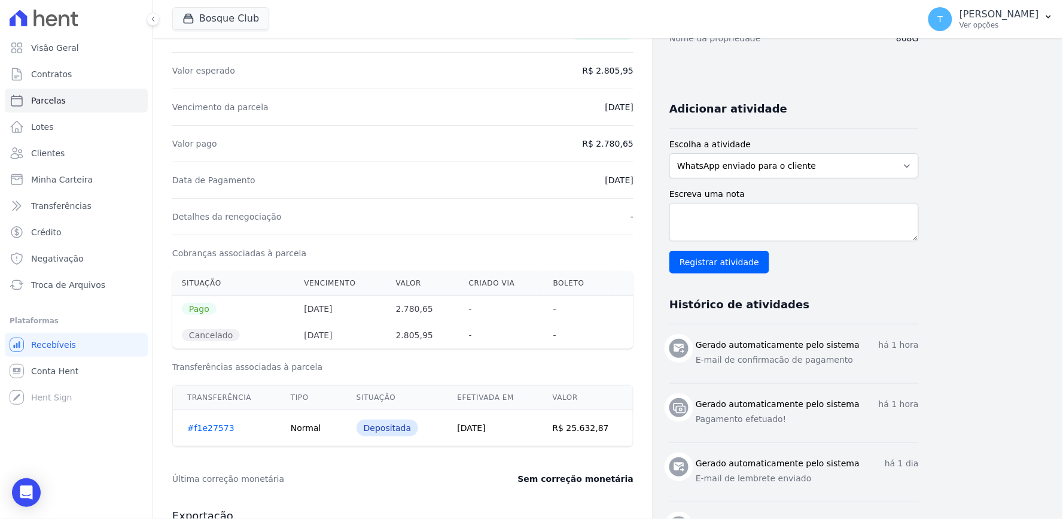
scroll to position [398, 0]
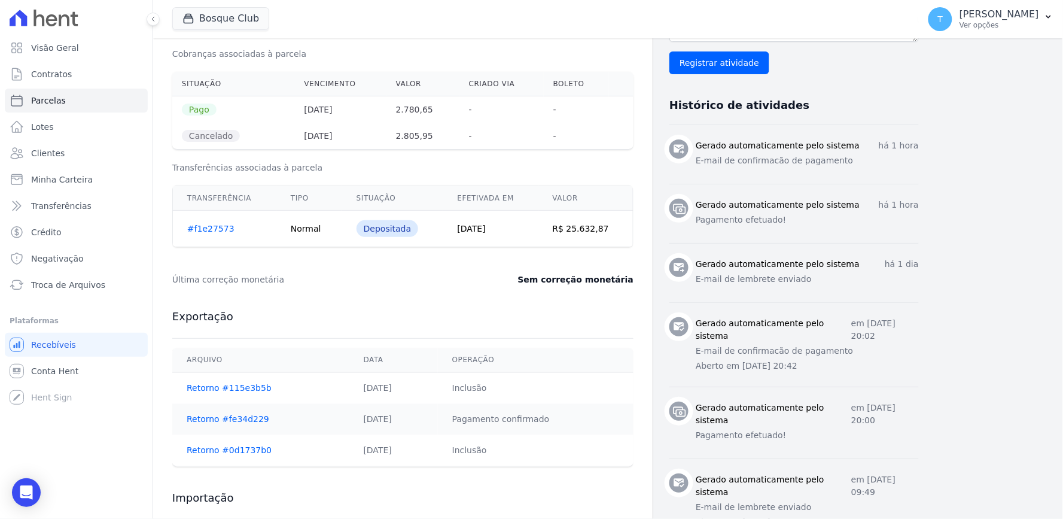
drag, startPoint x: 824, startPoint y: 329, endPoint x: 843, endPoint y: 325, distance: 20.1
click at [851, 325] on p "em [DATE] 20:02" at bounding box center [885, 329] width 68 height 25
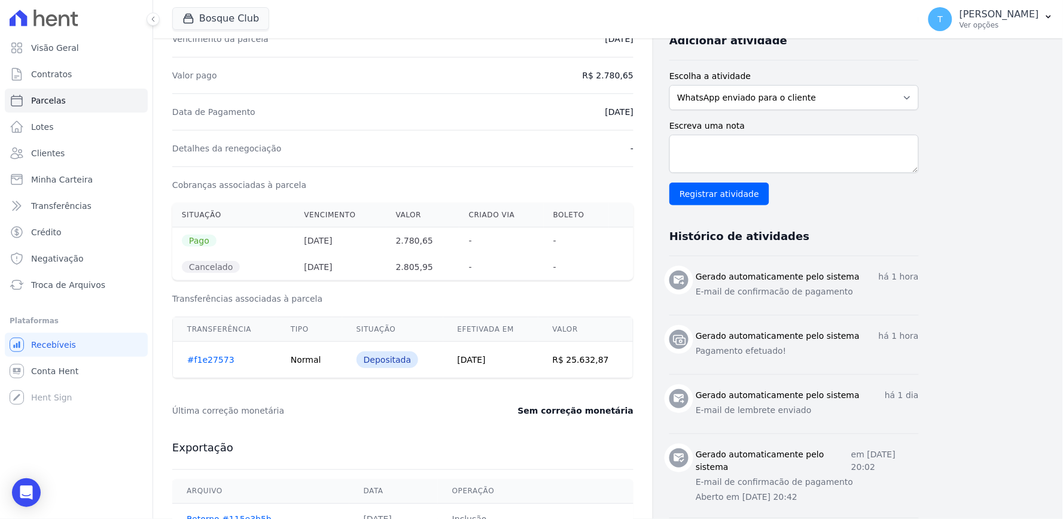
scroll to position [265, 0]
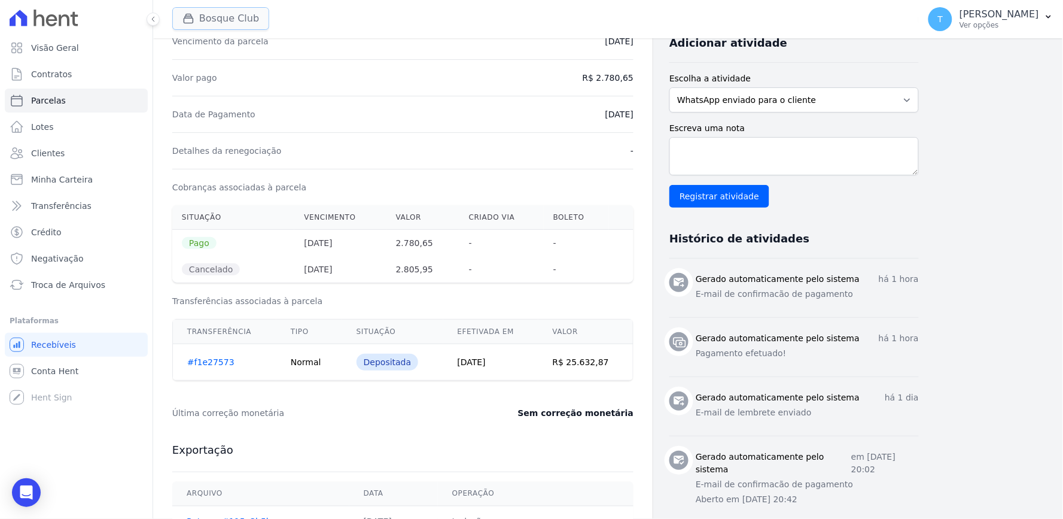
click at [252, 19] on button "Bosque Club" at bounding box center [220, 18] width 97 height 23
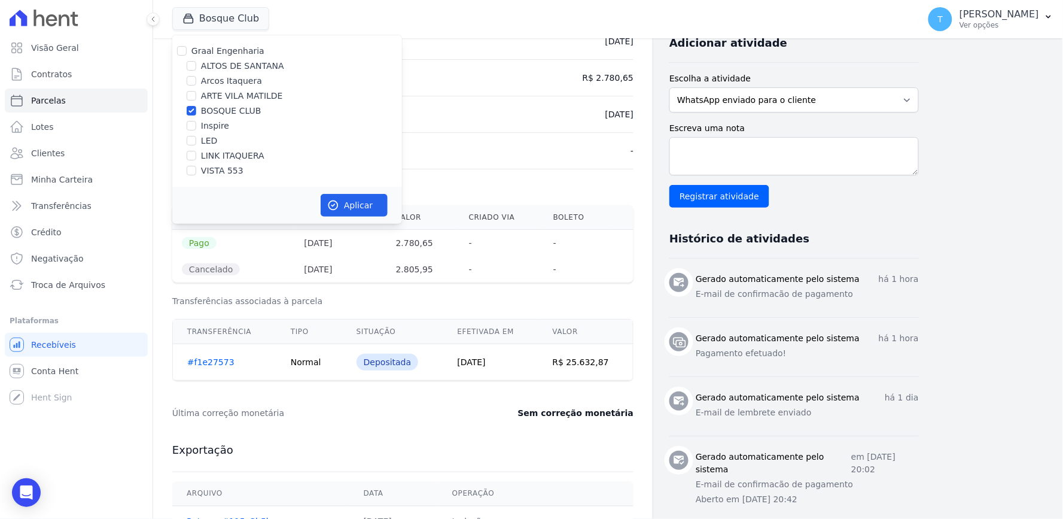
click at [223, 51] on label "Graal Engenharia" at bounding box center [227, 51] width 73 height 10
click at [187, 51] on input "Graal Engenharia" at bounding box center [182, 51] width 10 height 10
checkbox input "true"
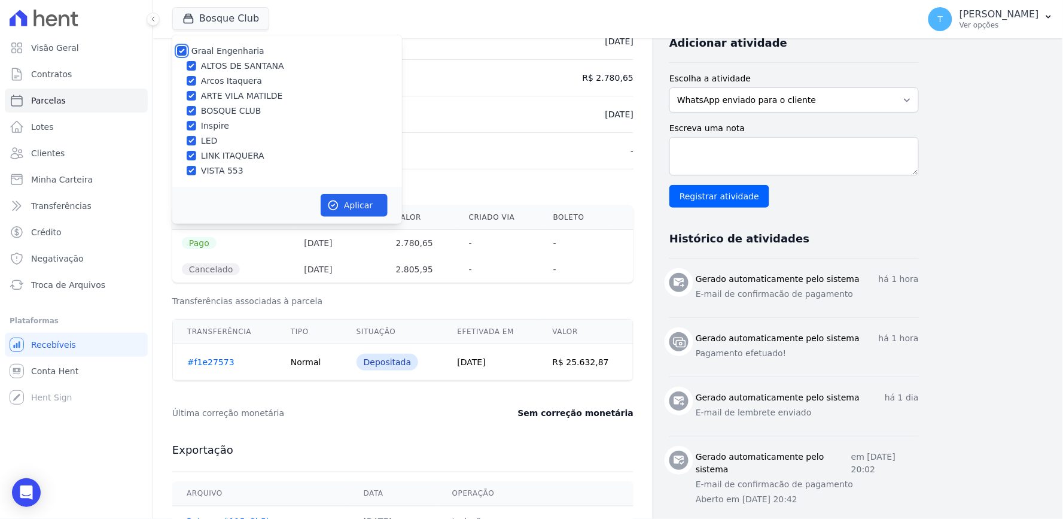
checkbox input "true"
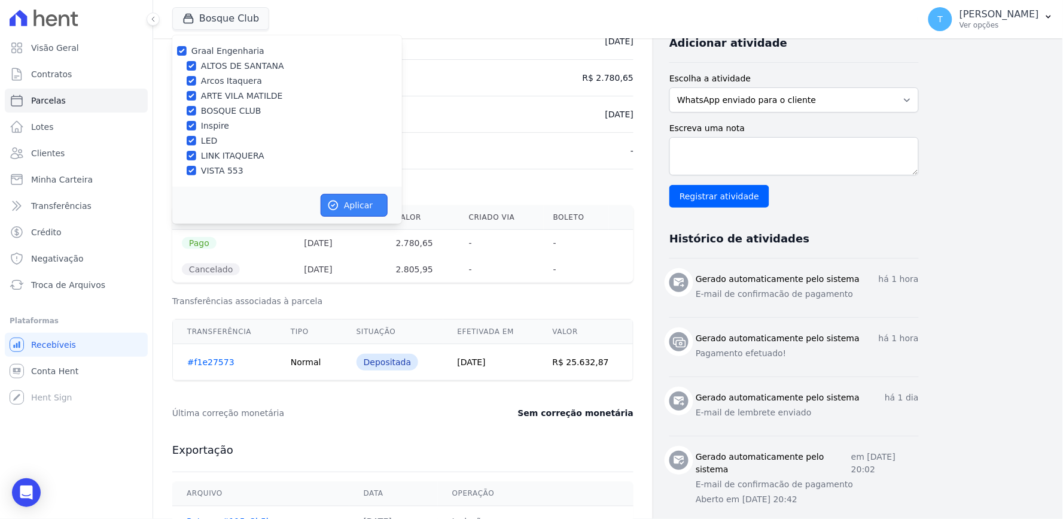
click at [373, 205] on button "Aplicar" at bounding box center [354, 205] width 67 height 23
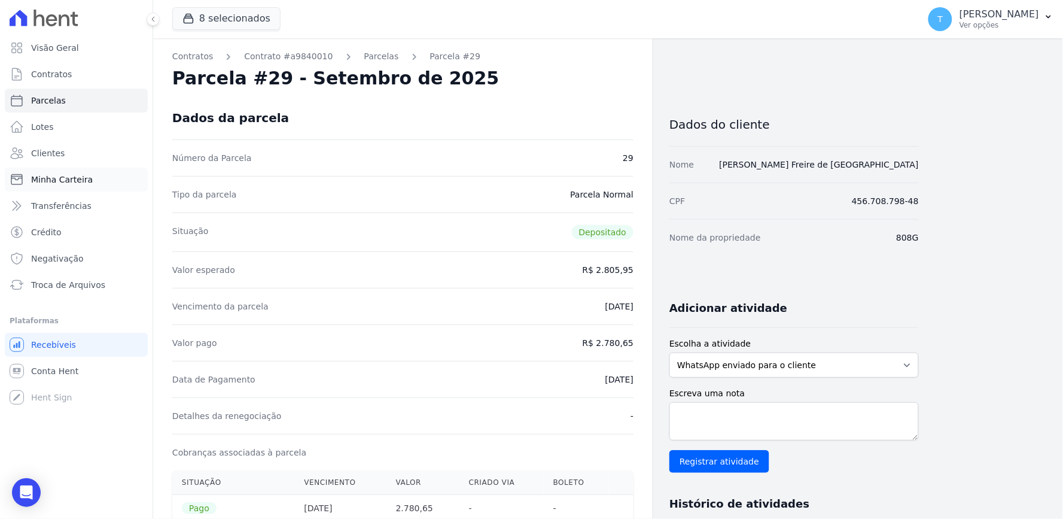
click at [57, 182] on span "Minha Carteira" at bounding box center [62, 179] width 62 height 12
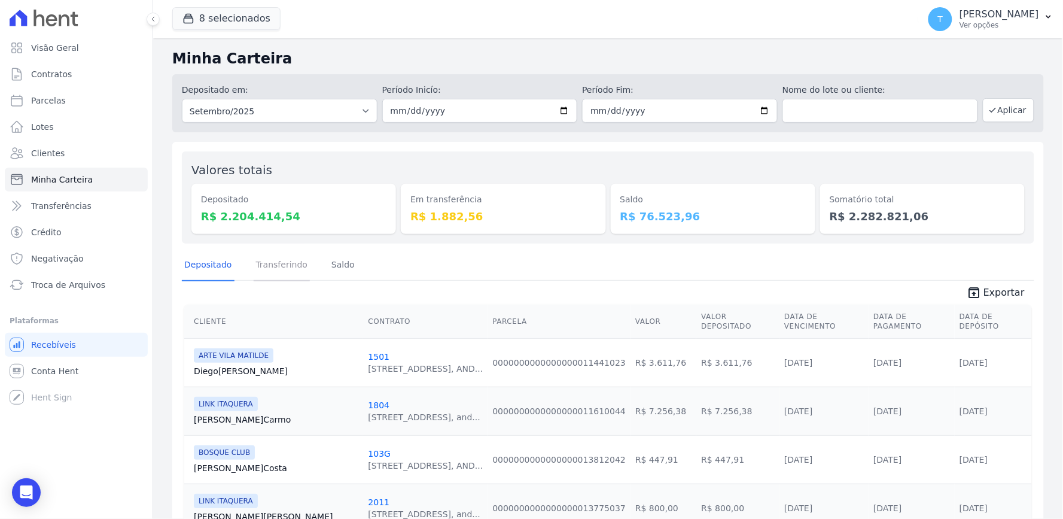
click at [272, 267] on link "Transferindo" at bounding box center [282, 265] width 57 height 31
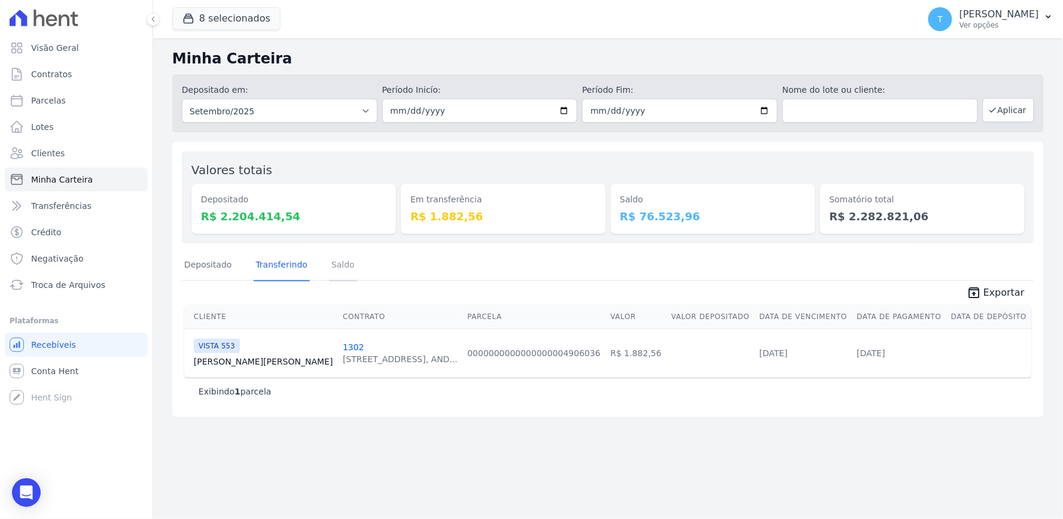
click at [343, 260] on link "Saldo" at bounding box center [343, 265] width 28 height 31
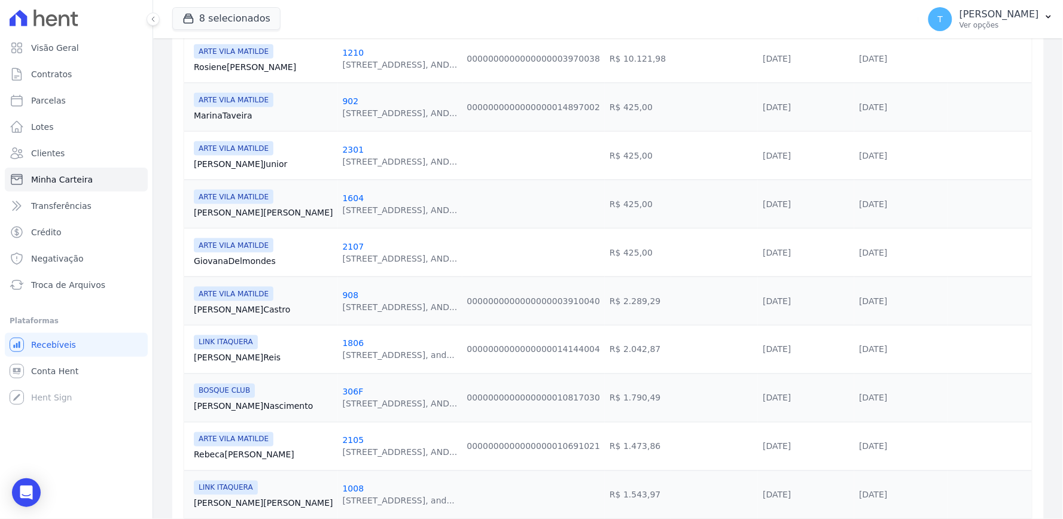
scroll to position [421, 0]
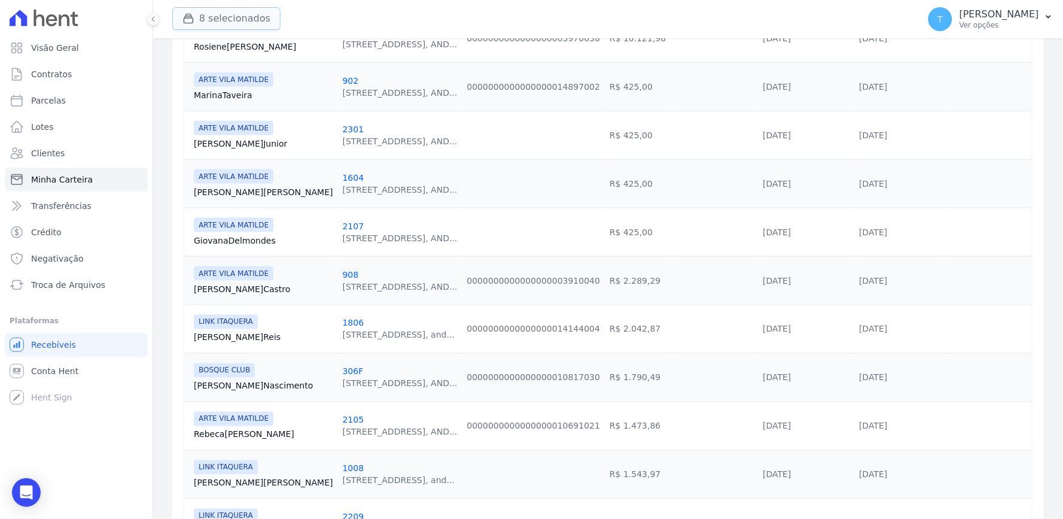
click at [216, 21] on button "8 selecionados" at bounding box center [226, 18] width 108 height 23
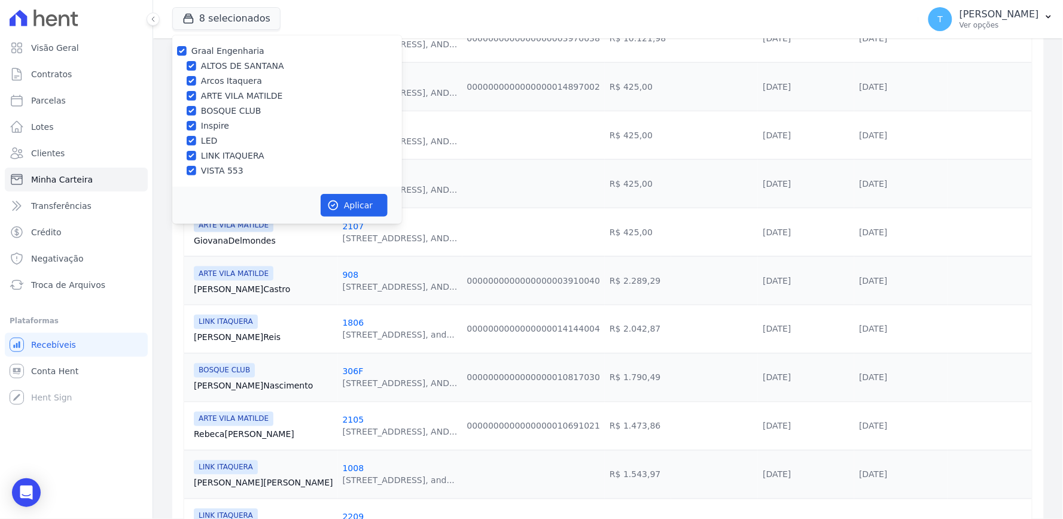
click at [224, 54] on label "Graal Engenharia" at bounding box center [227, 51] width 73 height 10
click at [187, 54] on input "Graal Engenharia" at bounding box center [182, 51] width 10 height 10
checkbox input "false"
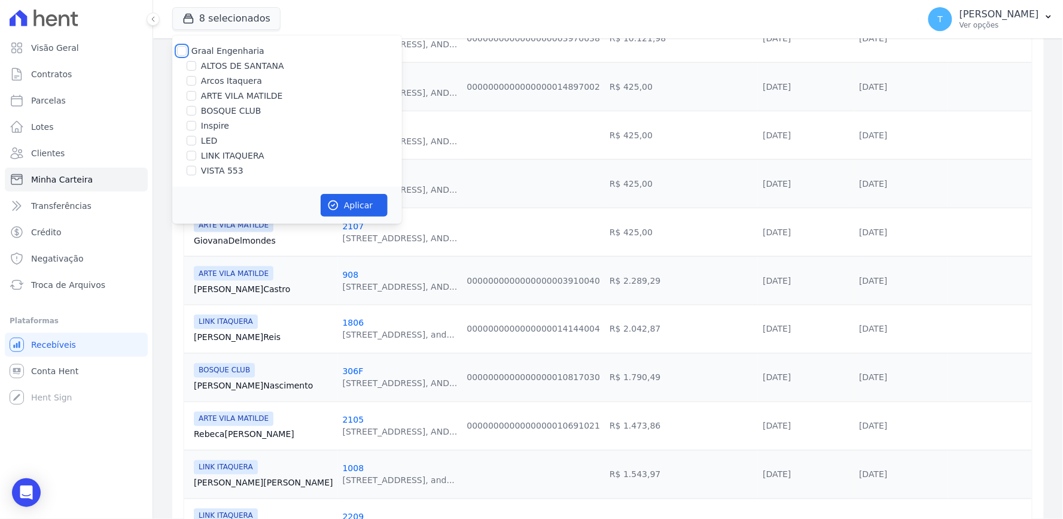
checkbox input "false"
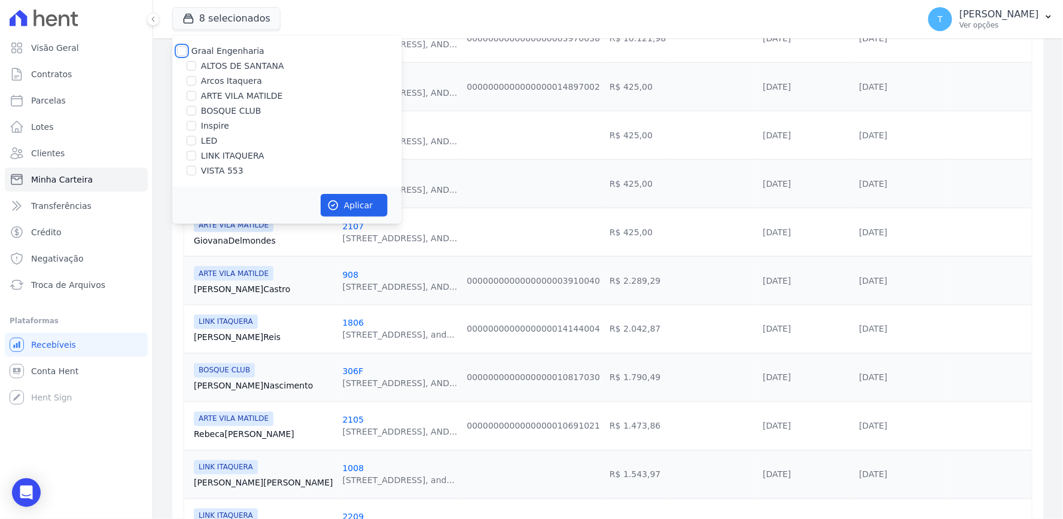
checkbox input "false"
click at [226, 66] on label "ALTOS DE SANTANA" at bounding box center [242, 66] width 83 height 13
click at [196, 66] on input "ALTOS DE SANTANA" at bounding box center [192, 66] width 10 height 10
checkbox input "true"
click at [345, 210] on button "Aplicar" at bounding box center [354, 205] width 67 height 23
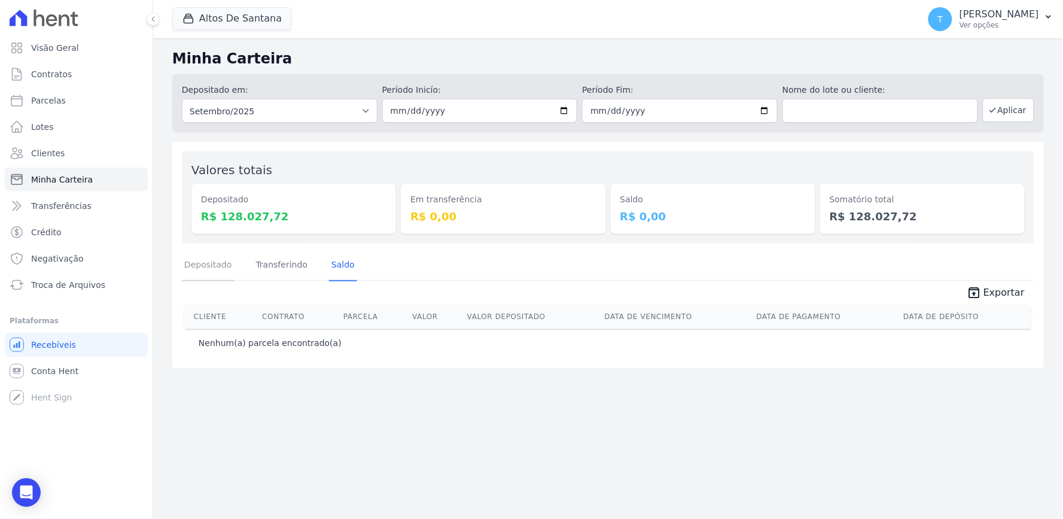
click at [220, 276] on link "Depositado" at bounding box center [208, 265] width 53 height 31
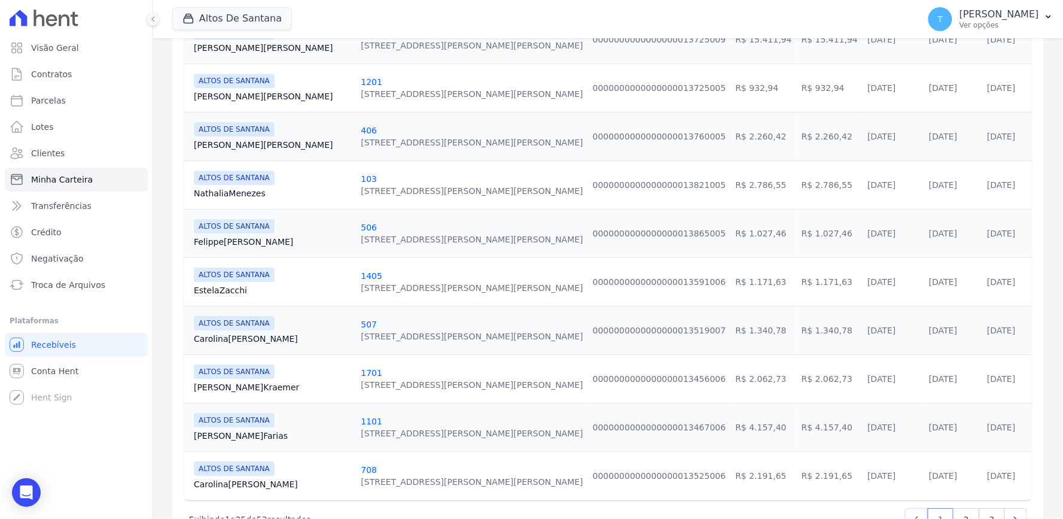
scroll to position [1086, 0]
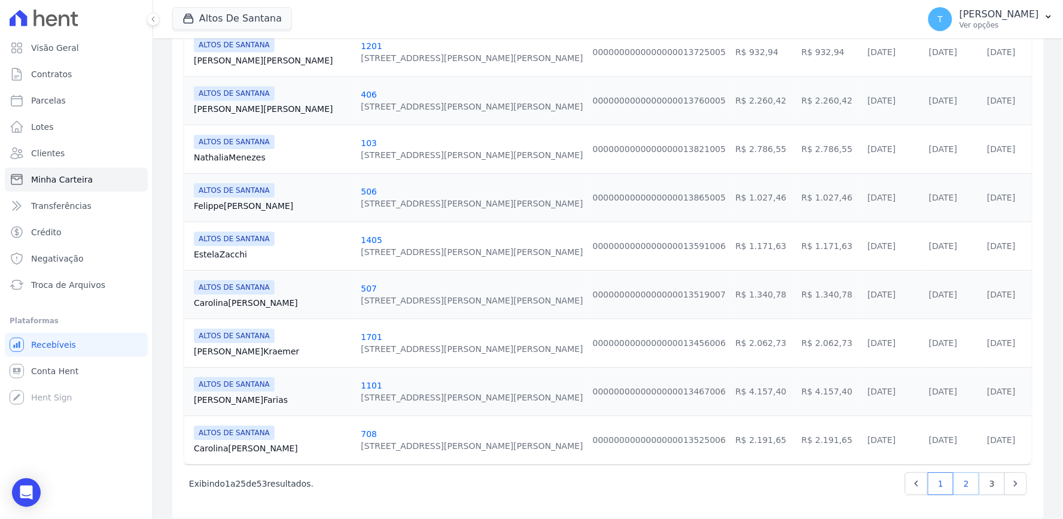
click at [954, 476] on link "2" at bounding box center [966, 483] width 26 height 23
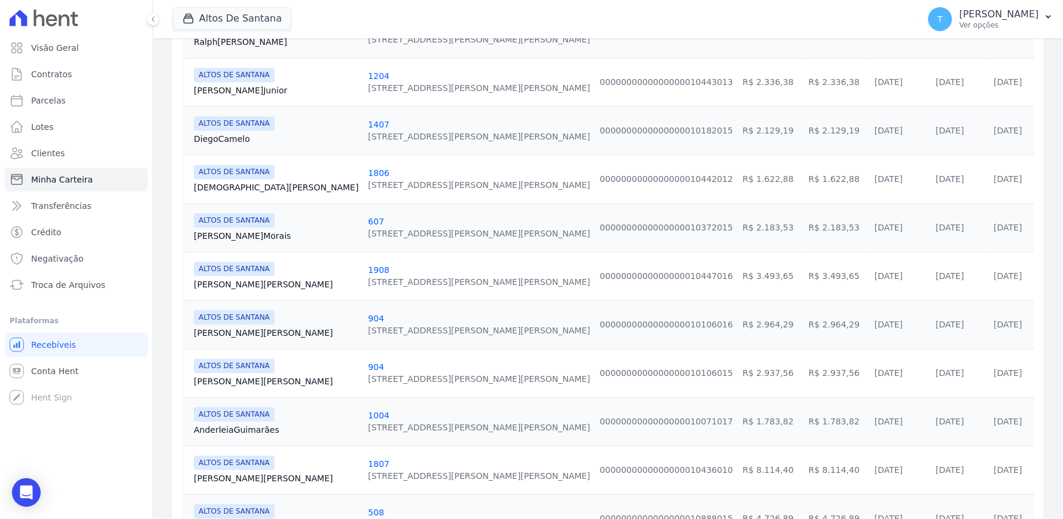
scroll to position [1086, 0]
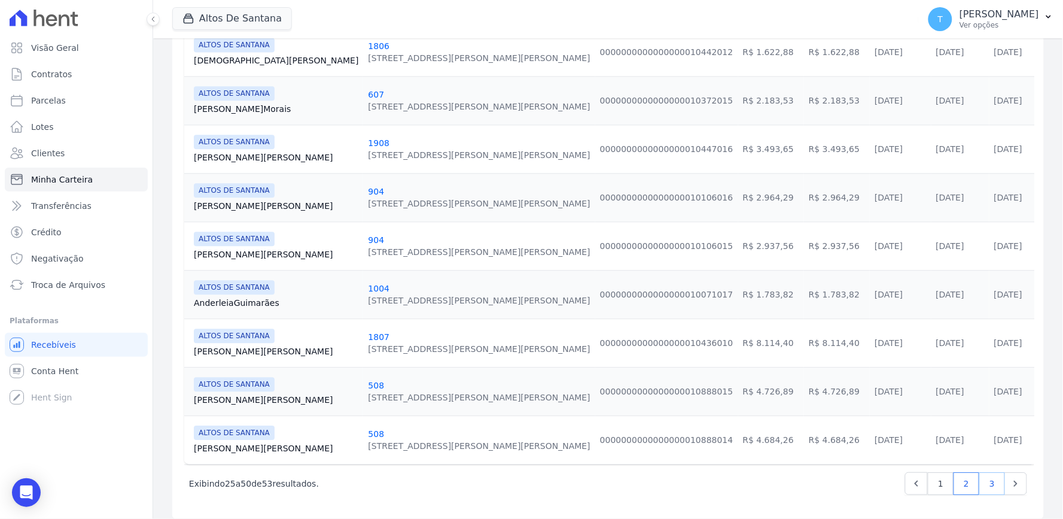
click at [988, 474] on link "3" at bounding box center [992, 483] width 26 height 23
